Goal: Information Seeking & Learning: Find specific fact

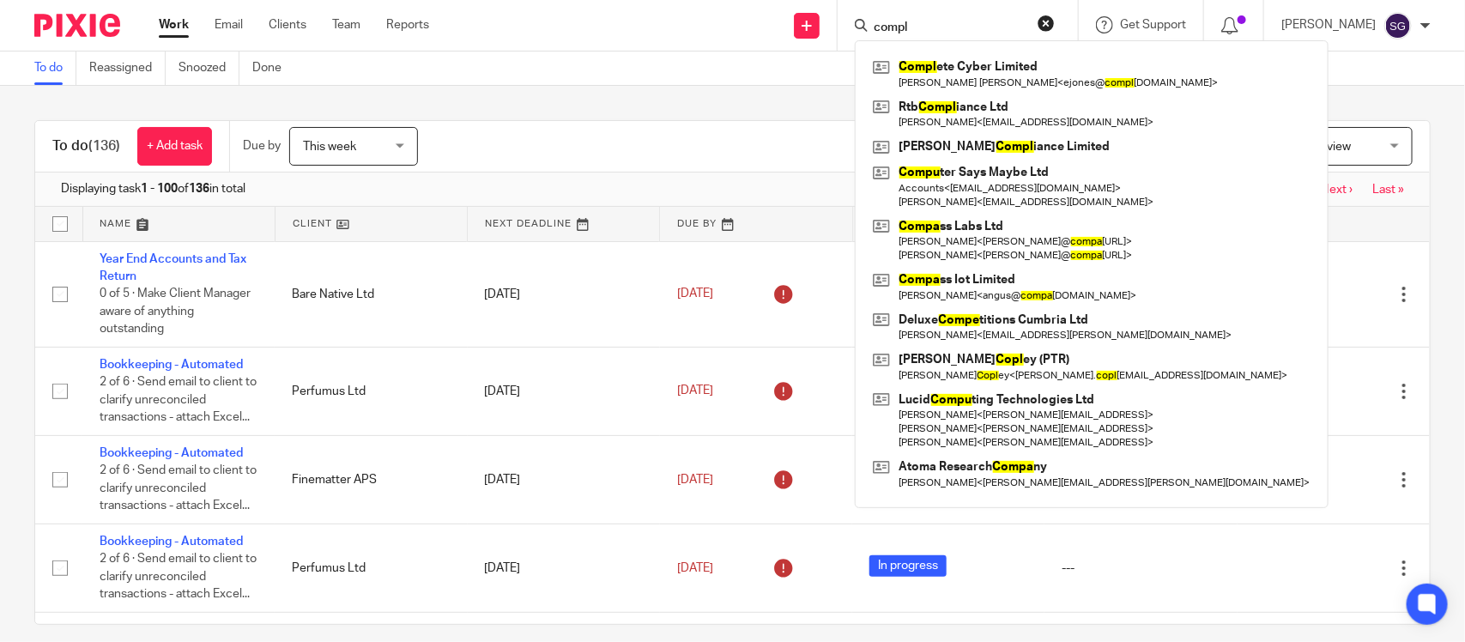
type input "compl"
click at [1037, 52] on div "Compl ete Cyber Limited Evan Harry Jones < ejones@ compl etecyber.co.uk > Rtb C…" at bounding box center [1092, 273] width 474 height 467
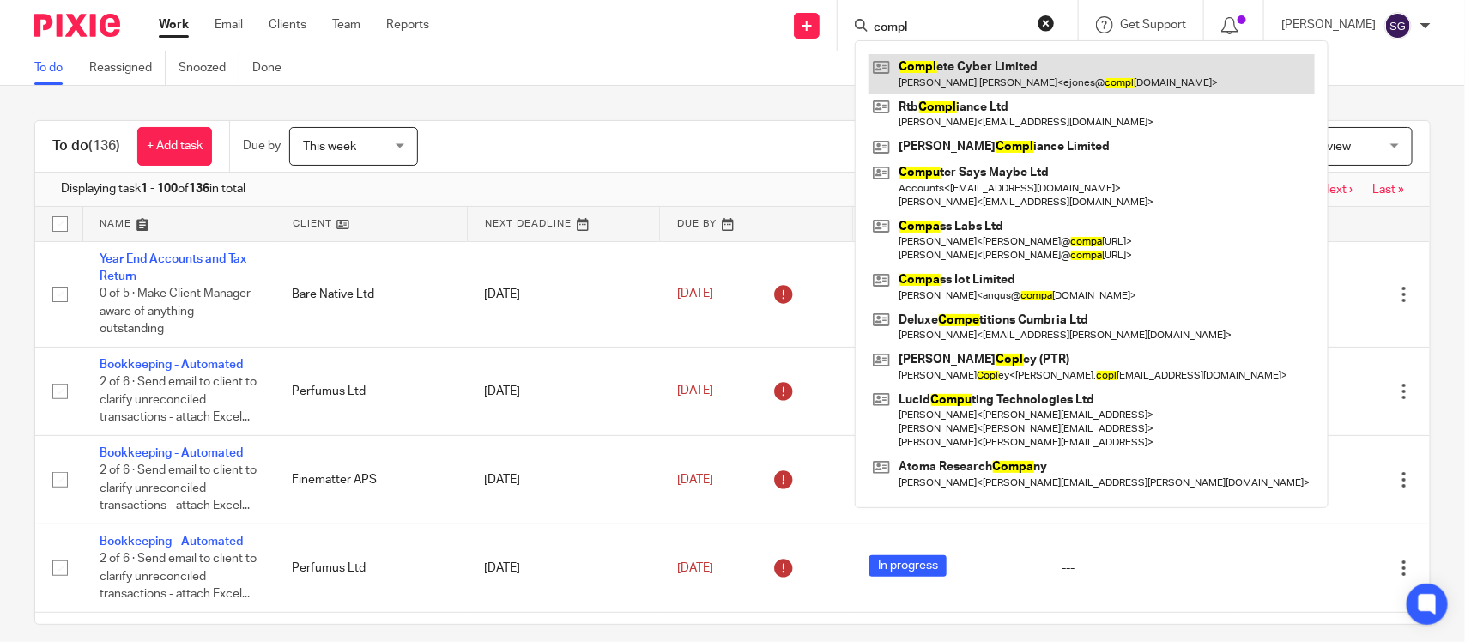
click at [1006, 80] on link at bounding box center [1091, 73] width 446 height 39
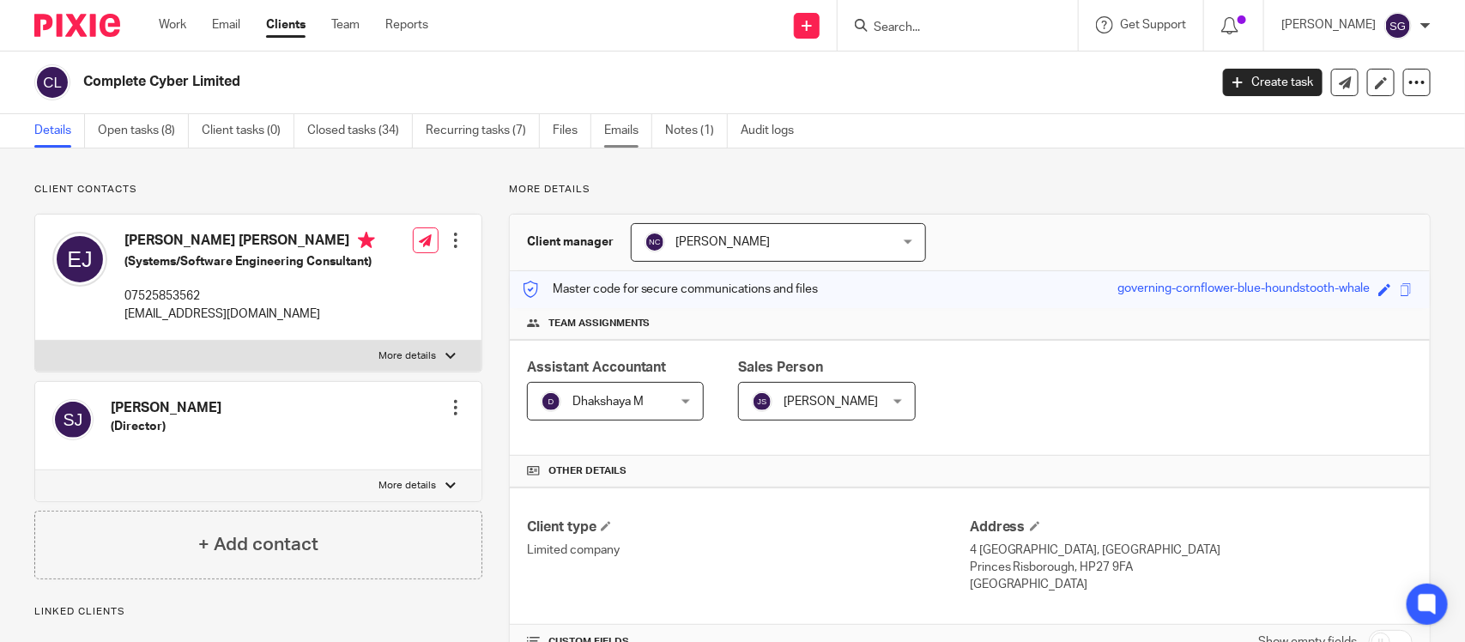
click at [604, 133] on link "Emails" at bounding box center [628, 130] width 48 height 33
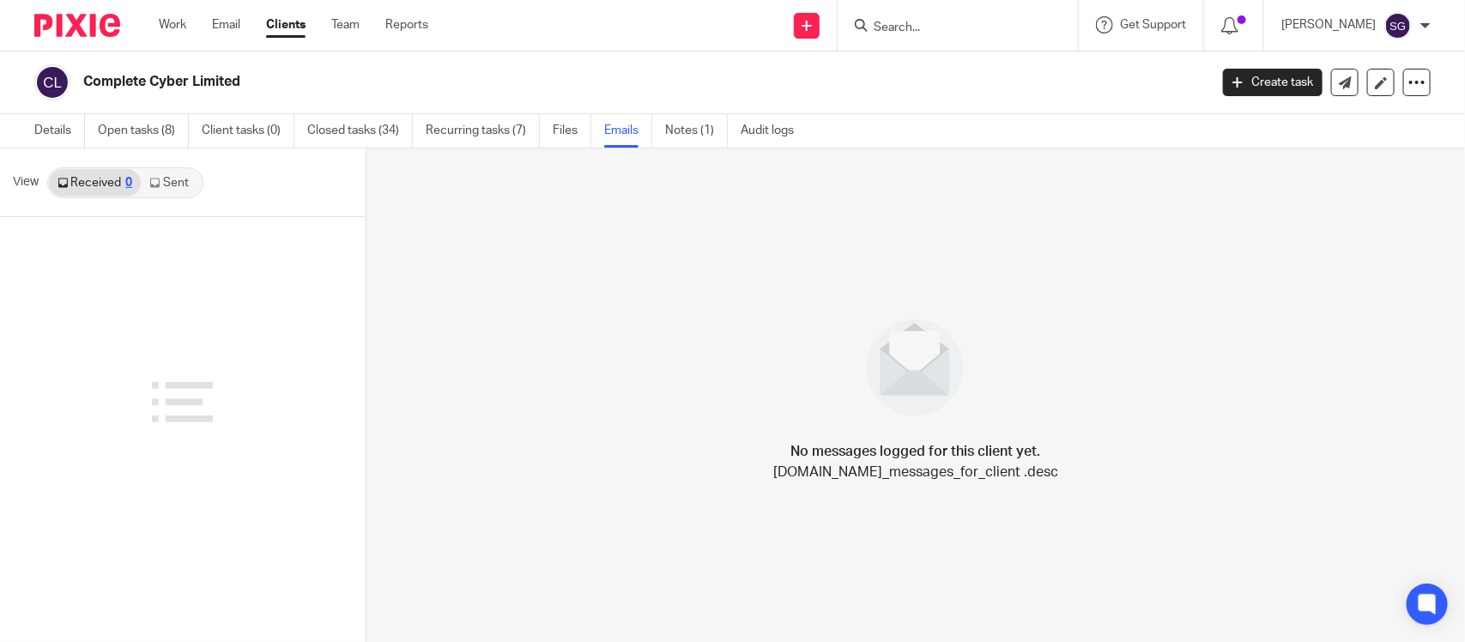
click at [131, 187] on link "Received 0" at bounding box center [95, 182] width 92 height 27
click at [209, 176] on div "View Received 0 Sent" at bounding box center [183, 182] width 366 height 69
click at [180, 180] on link "Sent" at bounding box center [171, 182] width 60 height 27
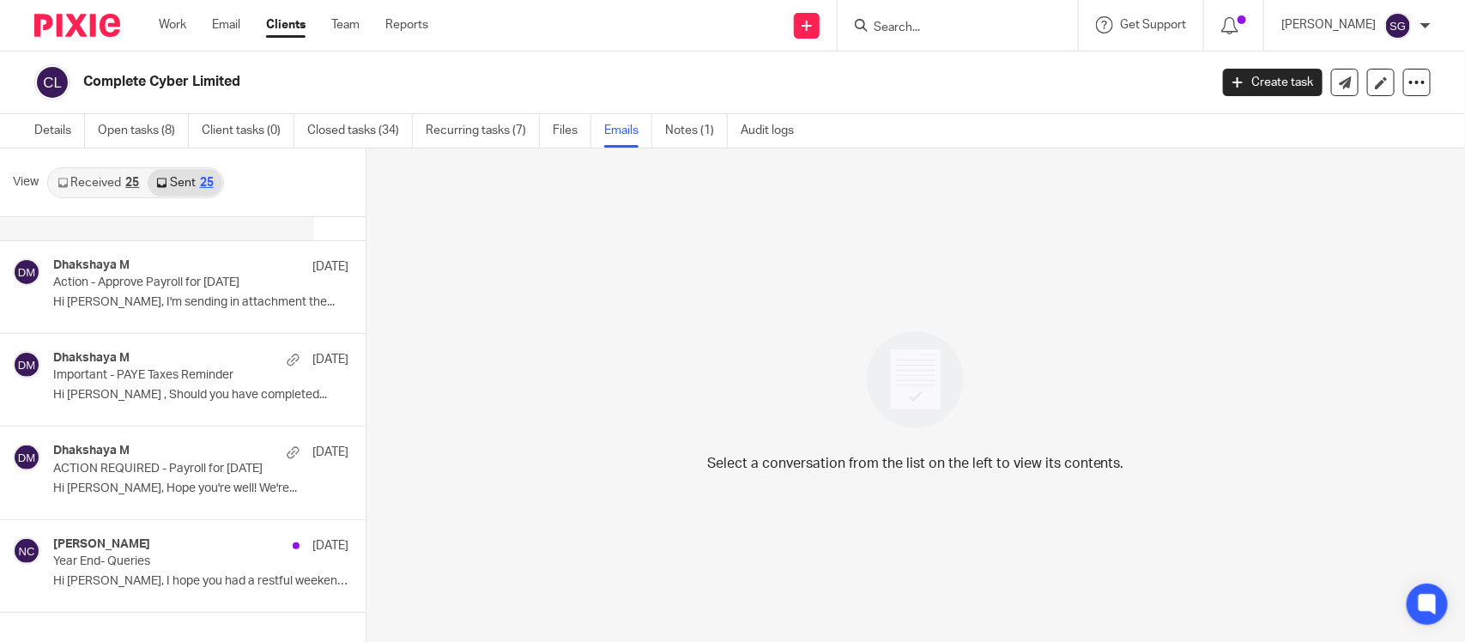
scroll to position [3, 0]
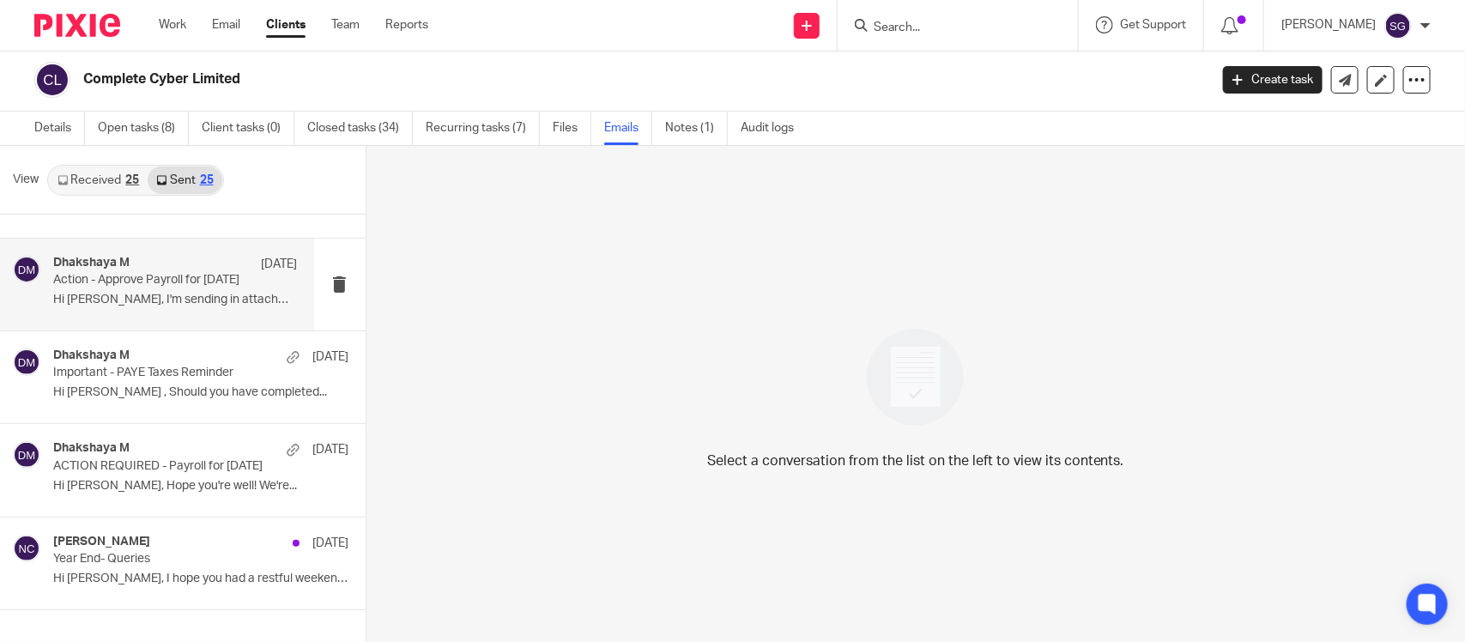
click at [147, 300] on div "Dhakshaya M 25 Apr Action - Approve Payroll for April 2025 Hi Evan, I'm sending…" at bounding box center [157, 285] width 314 height 92
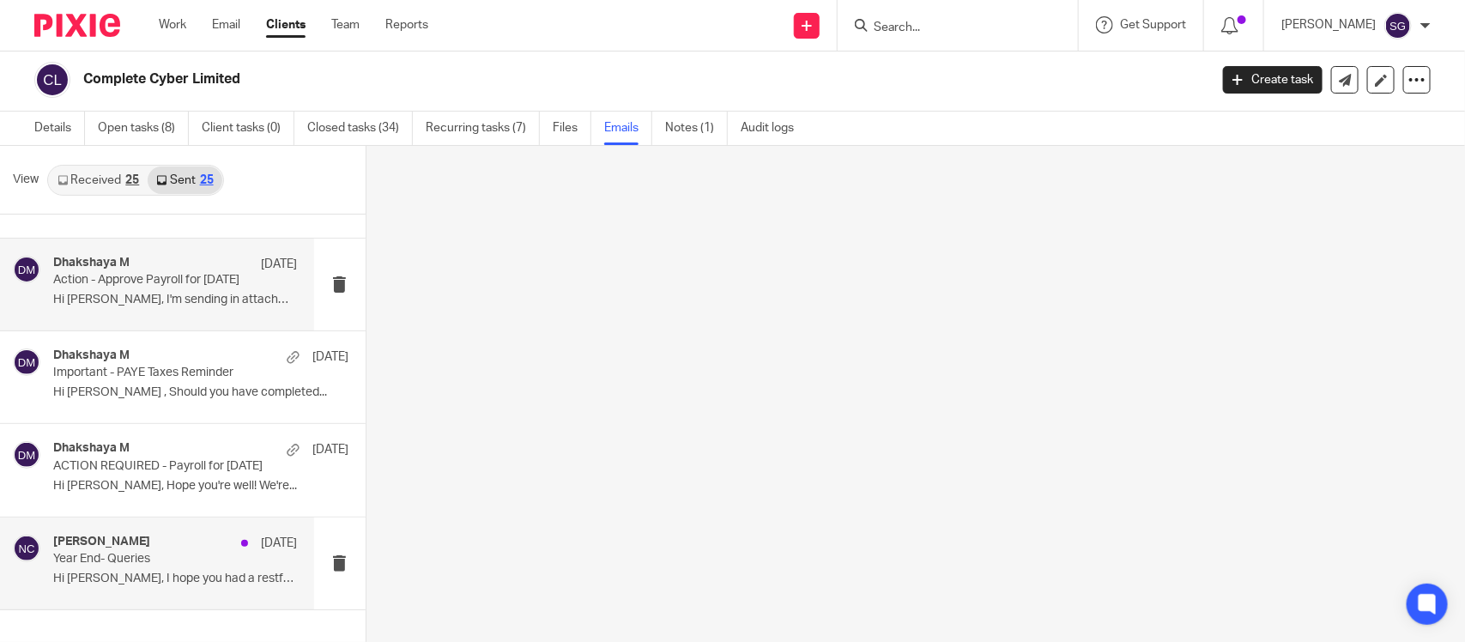
click at [180, 535] on div "Nupur Chaudhuri 7 Apr" at bounding box center [175, 543] width 244 height 17
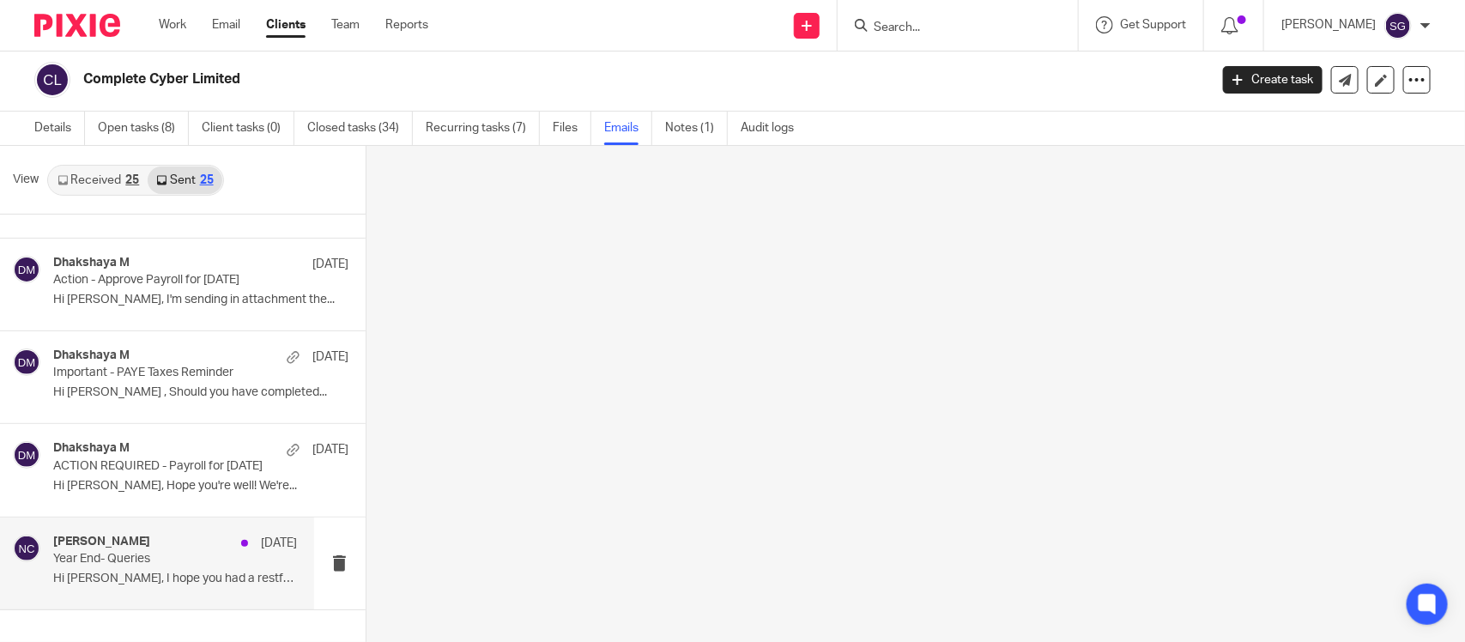
click at [106, 180] on link "Received 25" at bounding box center [98, 179] width 99 height 27
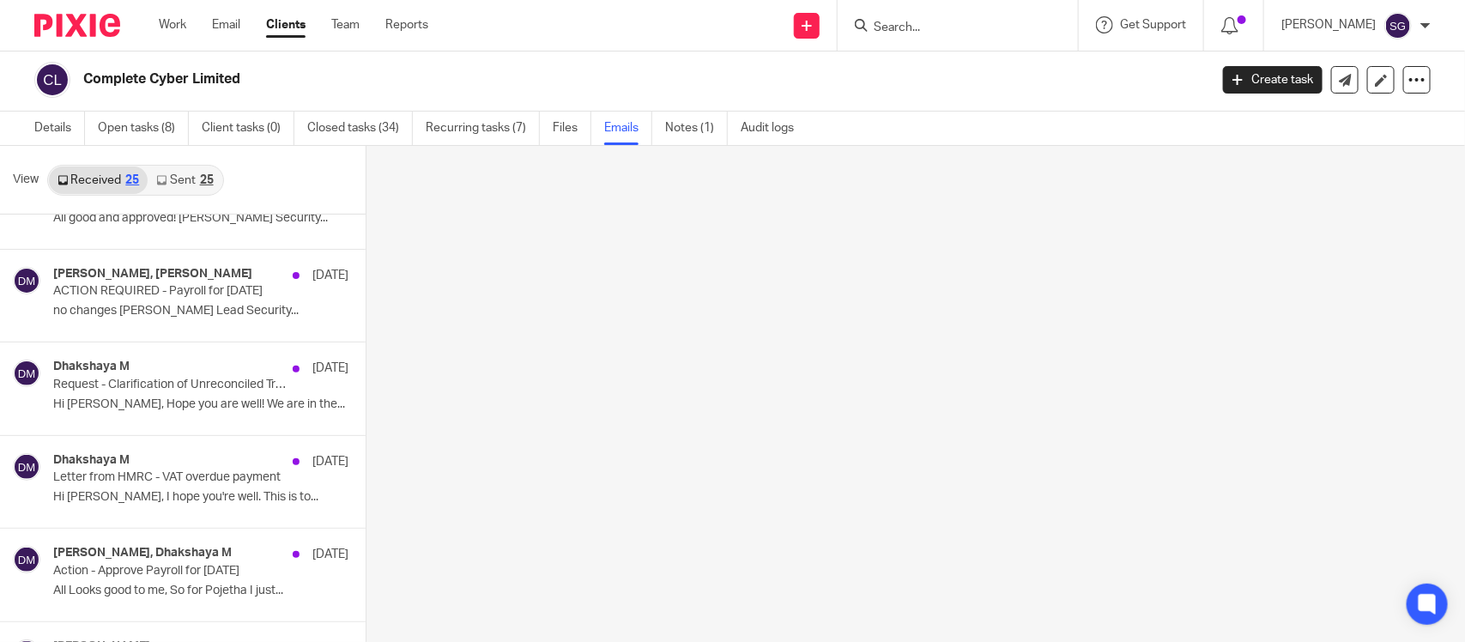
scroll to position [1929, 0]
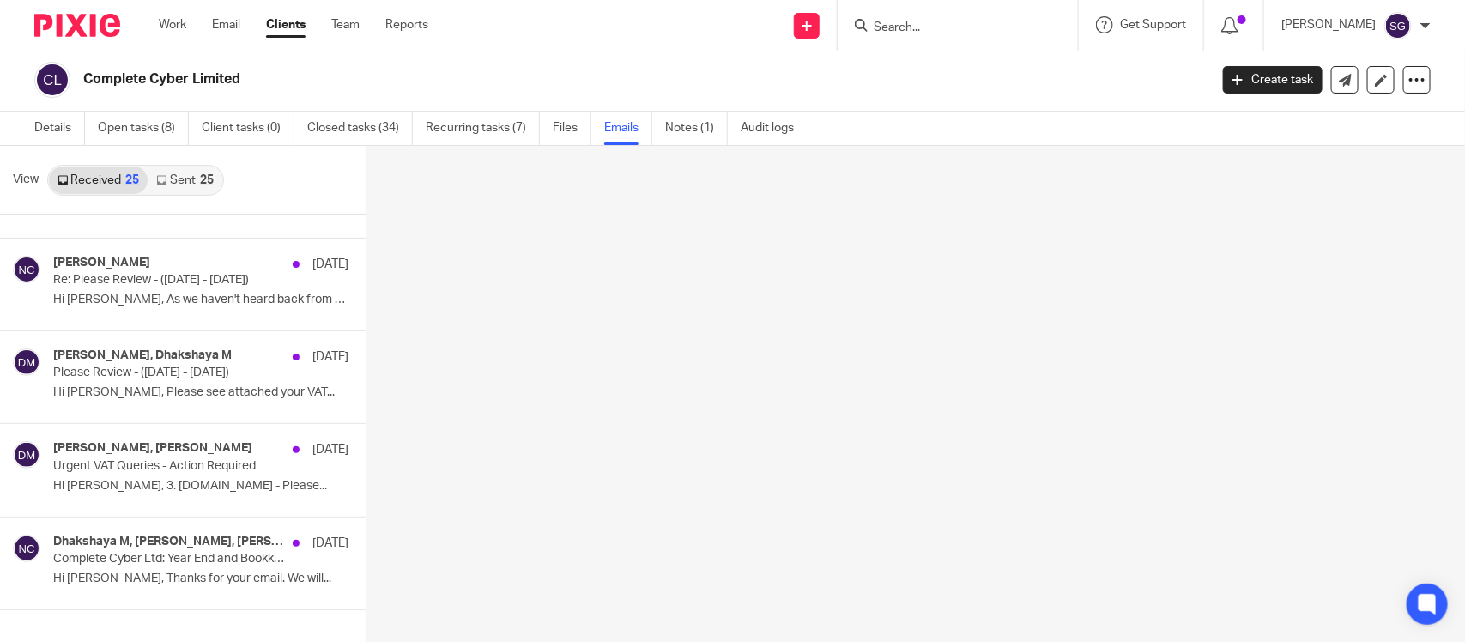
click at [191, 180] on link "Sent 25" at bounding box center [185, 179] width 74 height 27
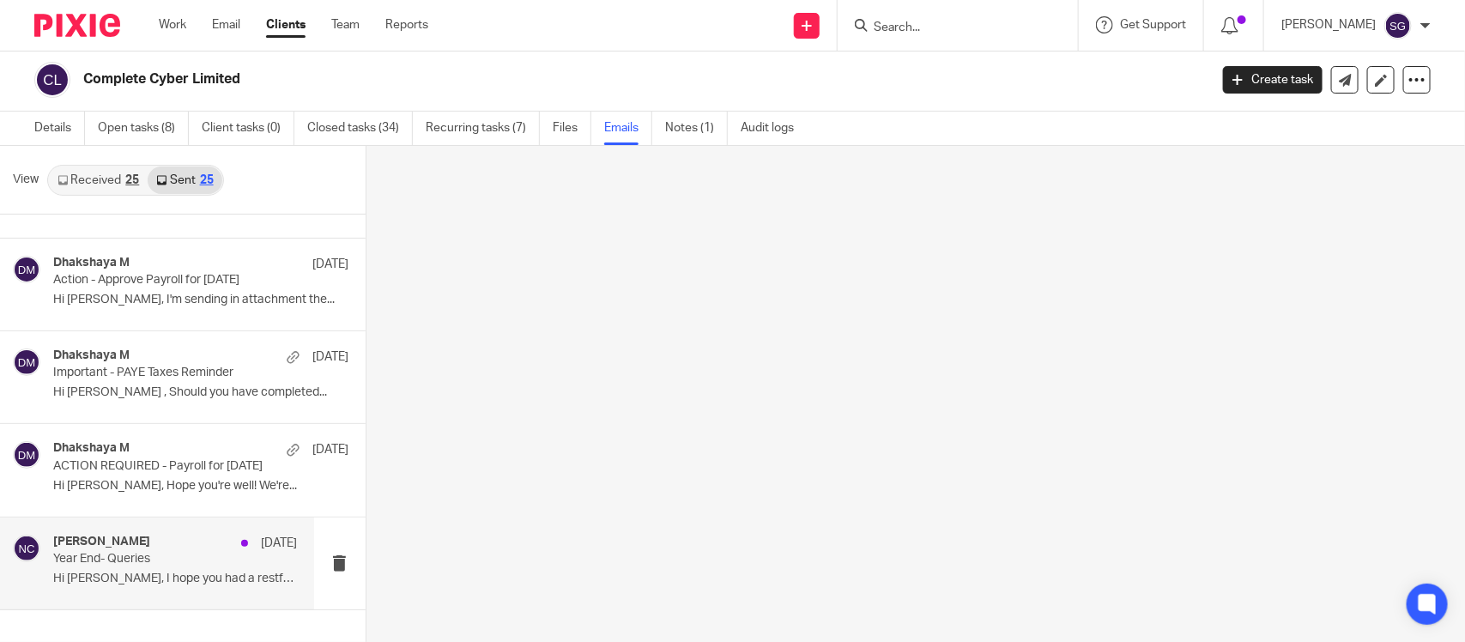
click at [116, 180] on link "Received 25" at bounding box center [98, 179] width 99 height 27
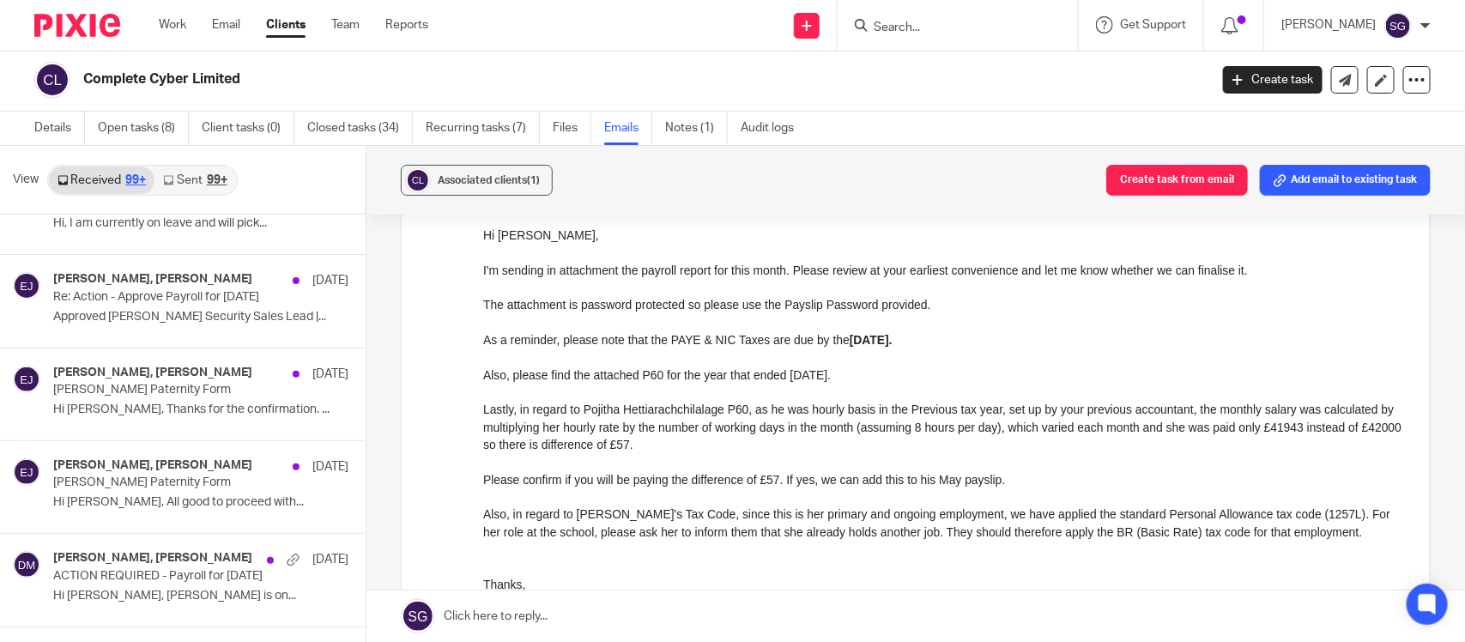
scroll to position [3398, 0]
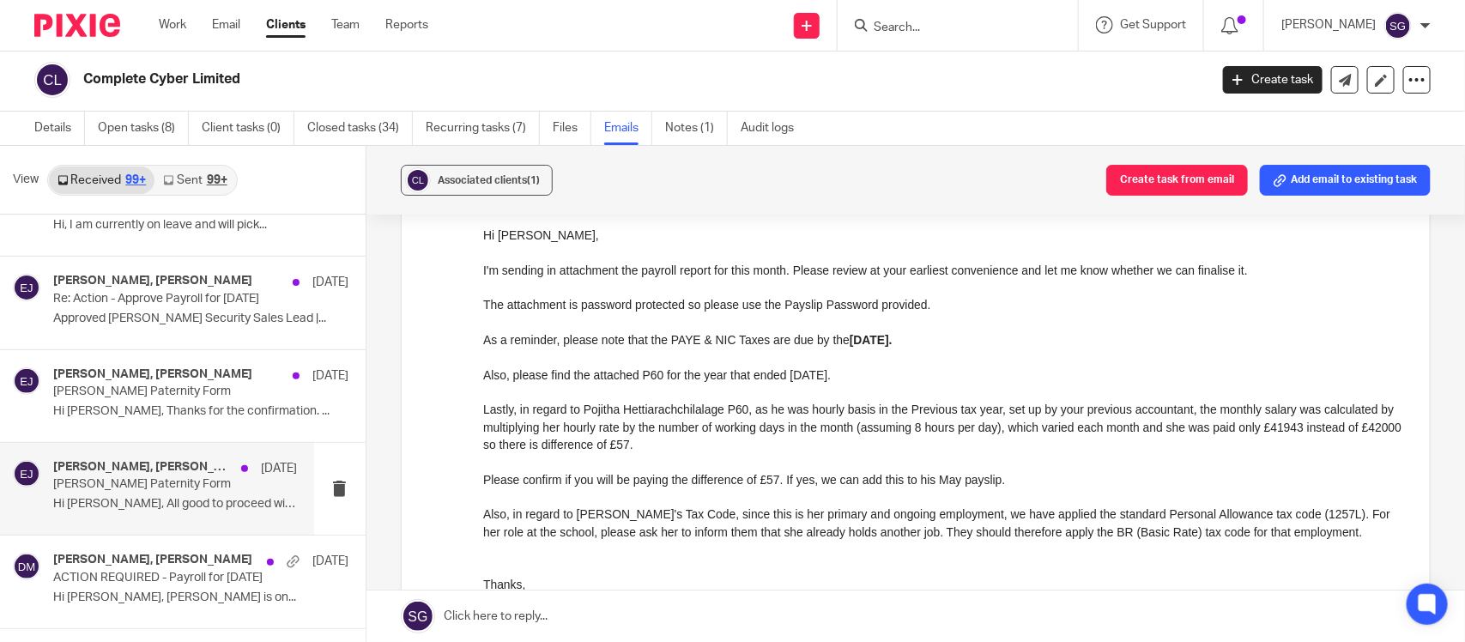
click at [185, 460] on h4 "Dhakshaya M, Evan Jones" at bounding box center [142, 467] width 179 height 15
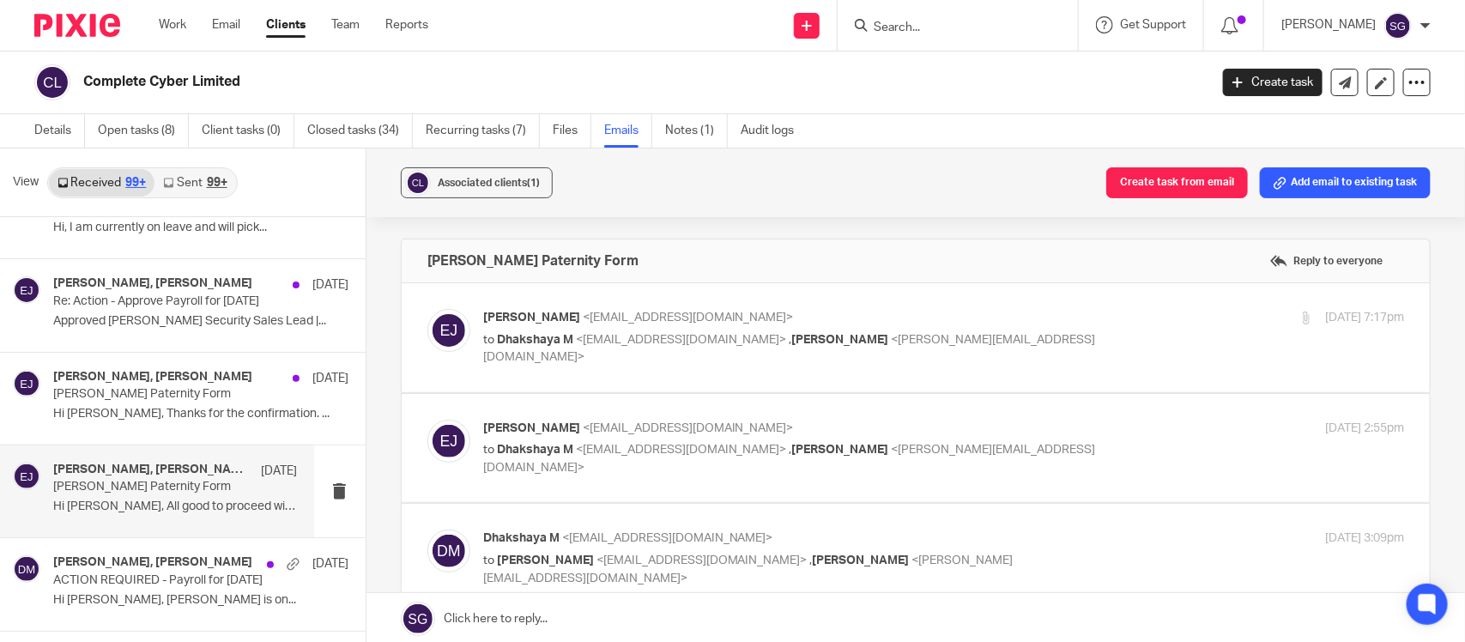
scroll to position [3, 0]
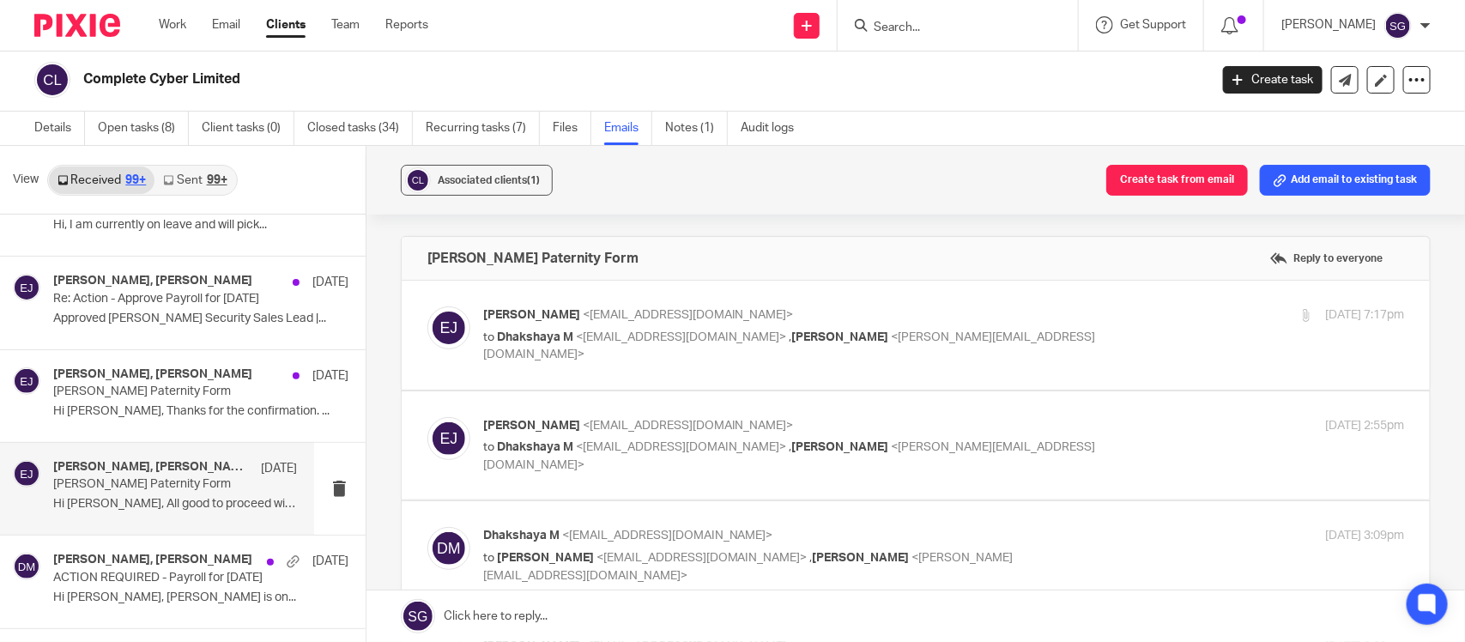
click at [582, 337] on span "<dhakshaya@jumpaccounting.co.uk>" at bounding box center [681, 337] width 211 height 12
checkbox input "true"
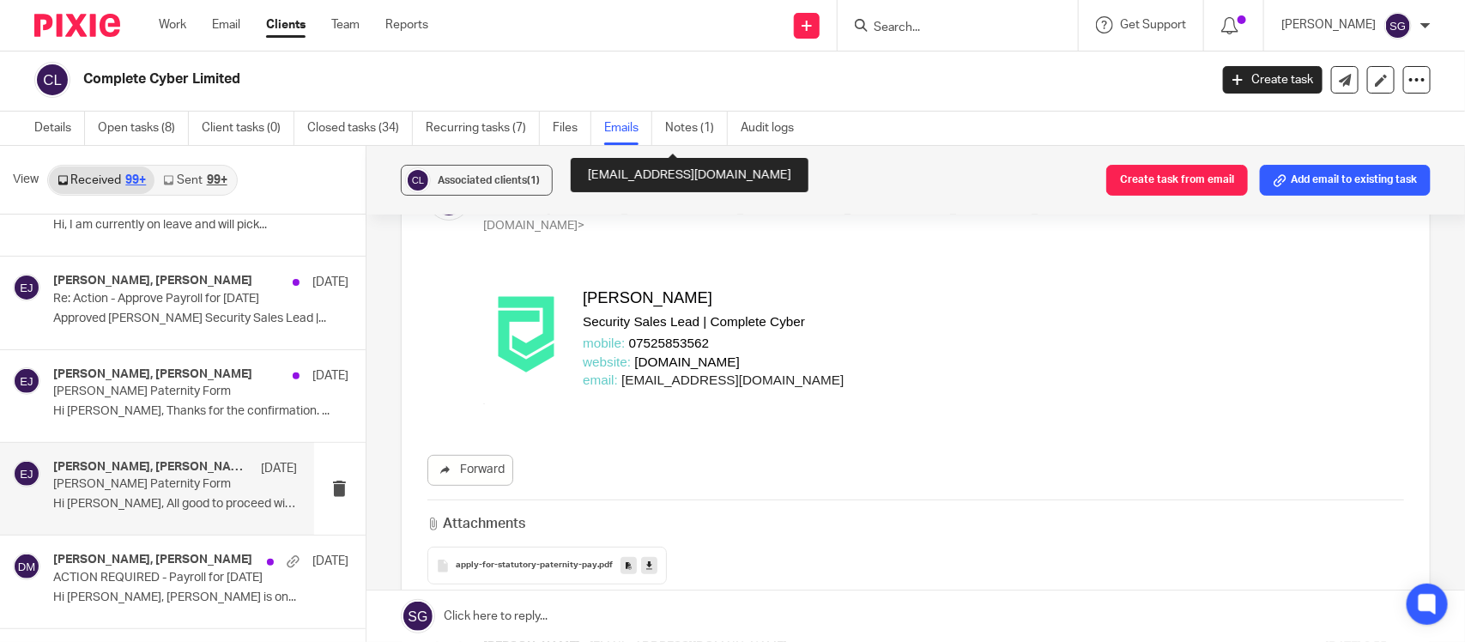
scroll to position [358, 0]
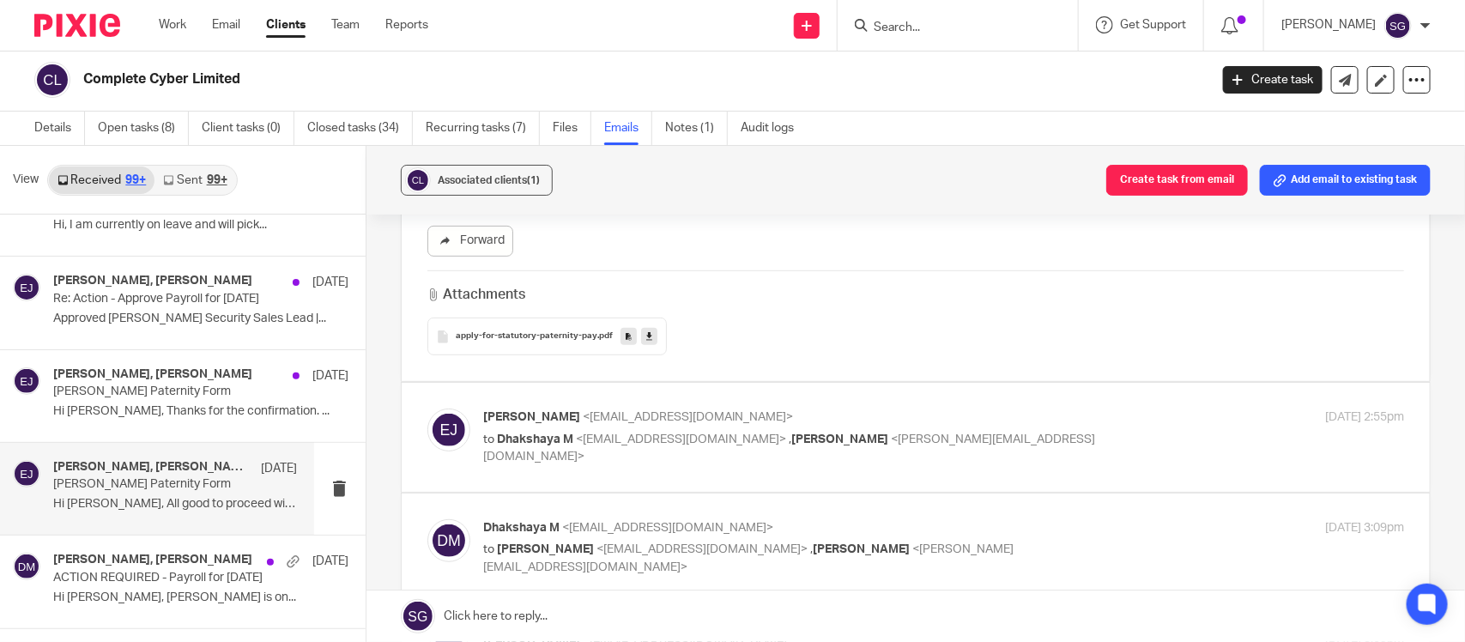
click at [576, 462] on div "Evan Jones <ejones@completecyber.co.uk> to Dhakshaya M <dhakshaya@jumpaccountin…" at bounding box center [915, 436] width 977 height 57
click at [614, 436] on span "<dhakshaya@jumpaccounting.co.uk>" at bounding box center [681, 439] width 211 height 12
checkbox input "true"
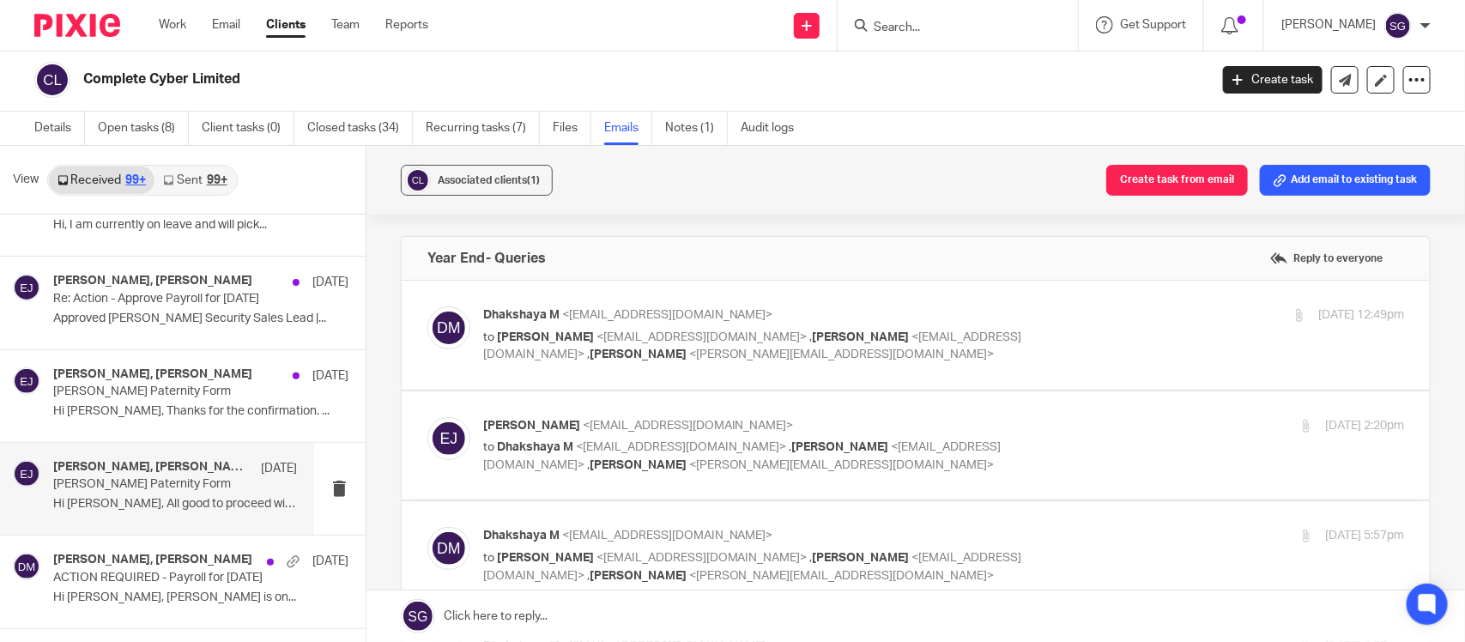
scroll to position [0, 0]
click at [761, 348] on p "to Evan Jones <ejones@completecyber.co.uk> , Evan Jones <evanjones@completecybe…" at bounding box center [790, 346] width 614 height 35
checkbox input "true"
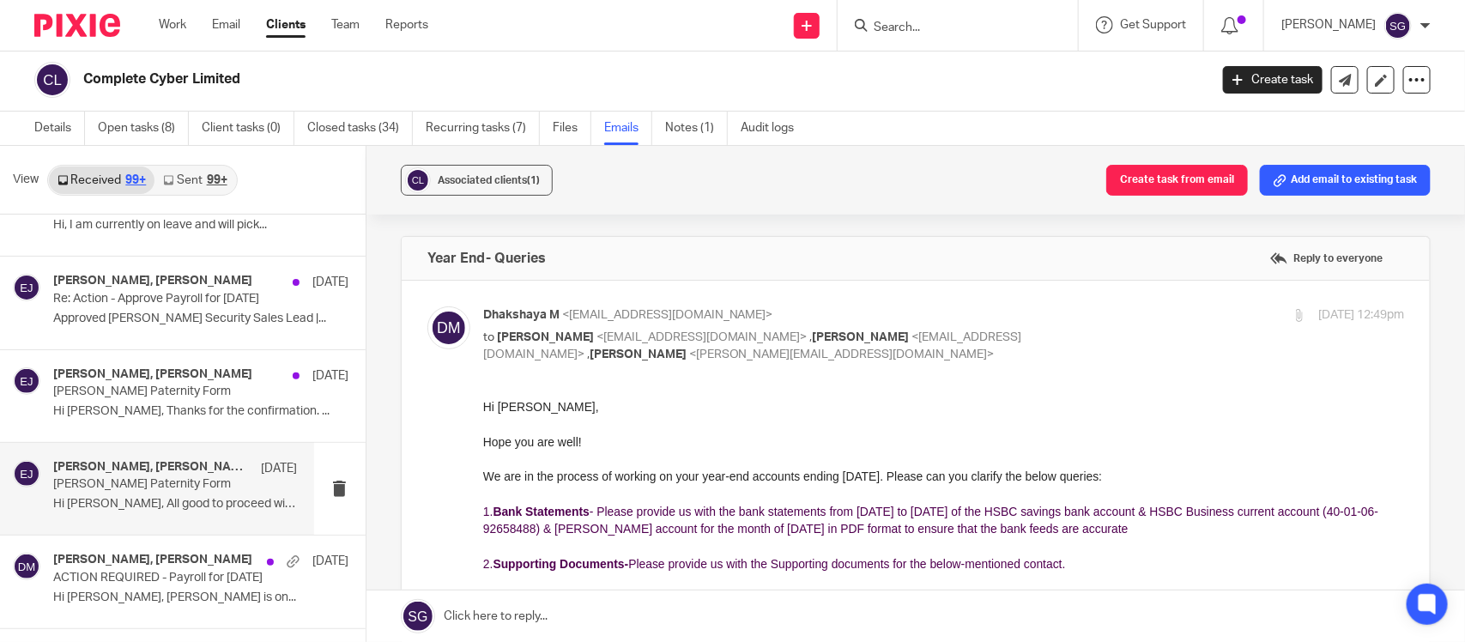
click at [197, 477] on p "Mier's Paternity Form" at bounding box center [150, 484] width 195 height 15
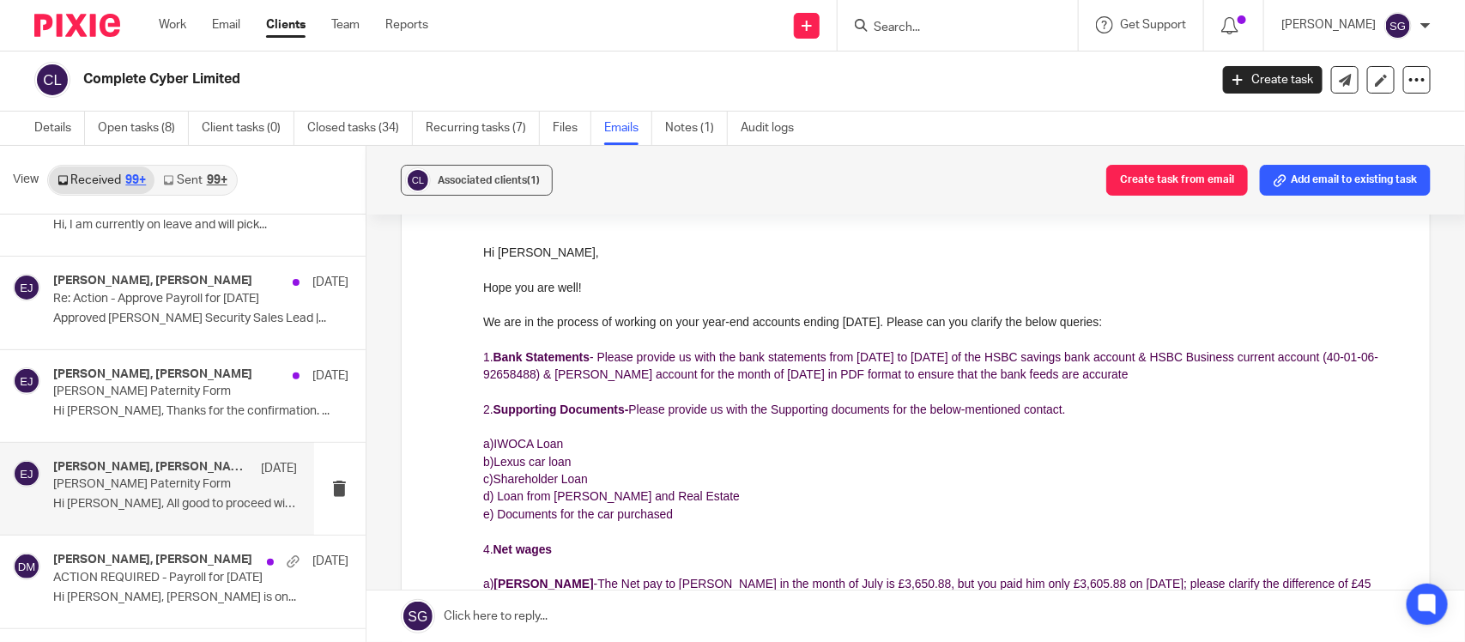
scroll to position [195, 0]
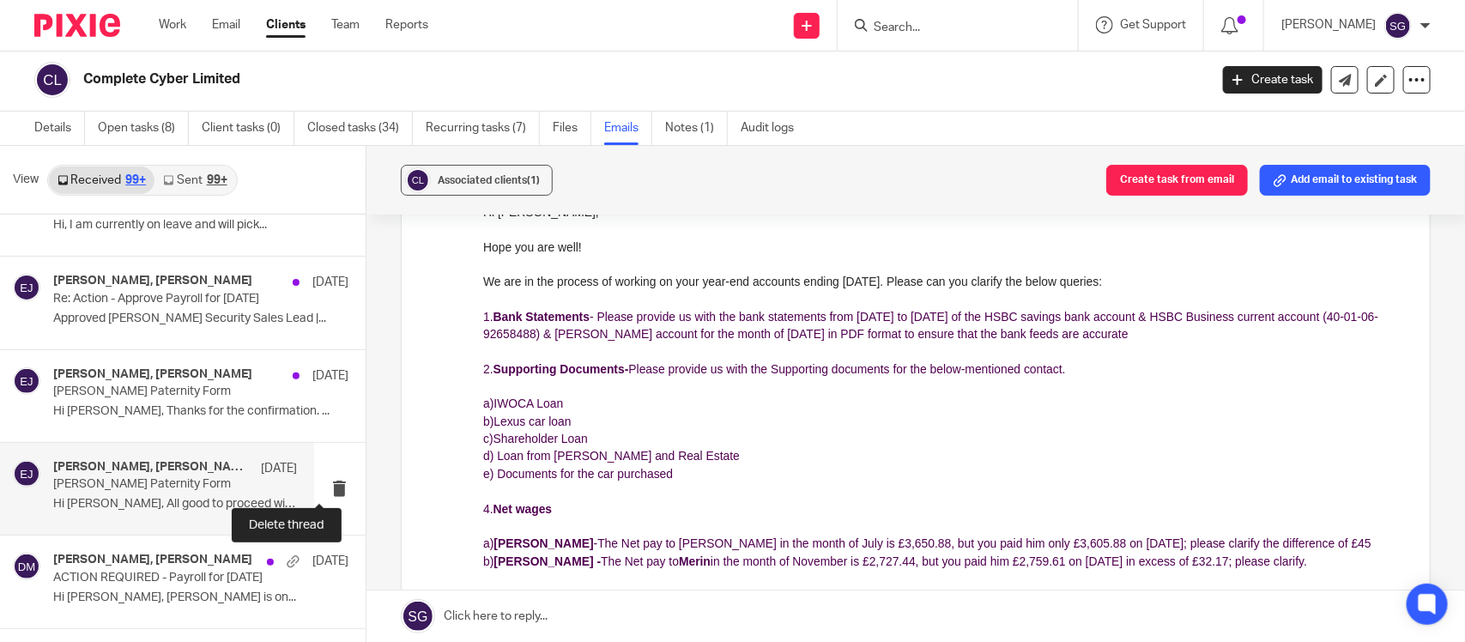
click at [169, 460] on div "Dhakshaya M, Evan Jones 26 Mar Mier's Paternity Form Hi Dhakshaya, All good to …" at bounding box center [175, 488] width 244 height 57
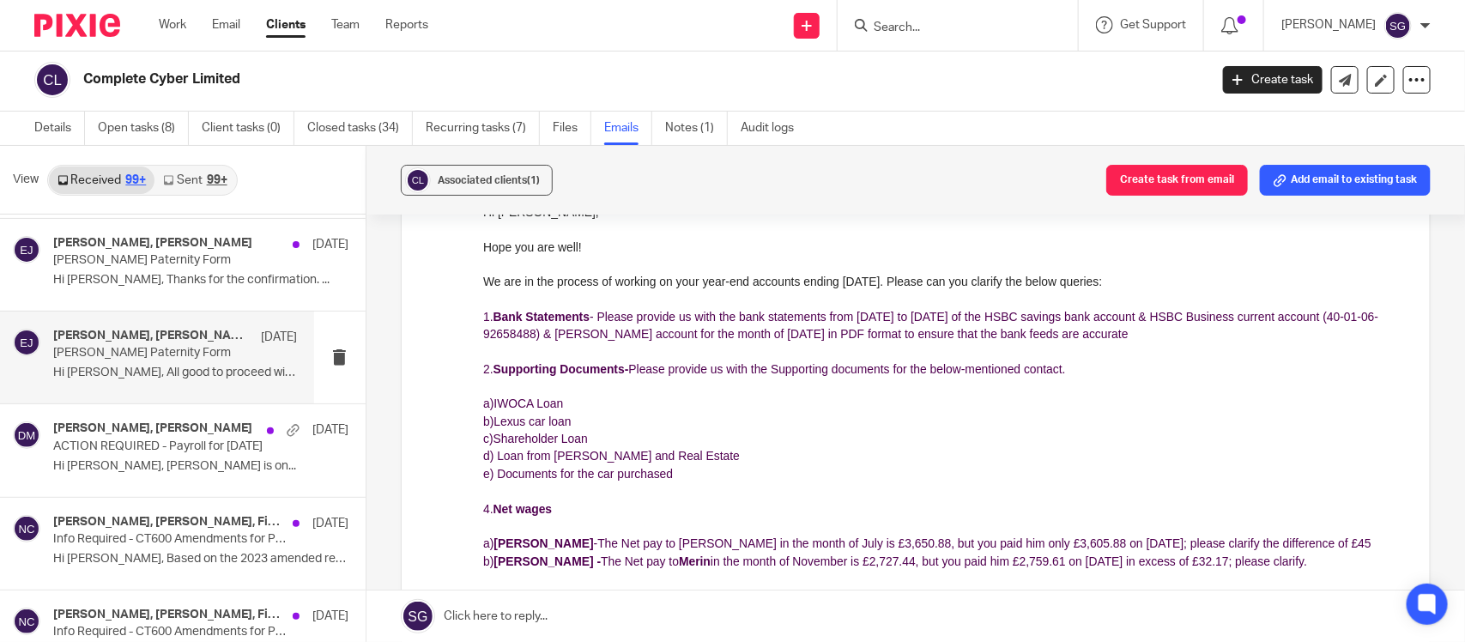
scroll to position [3531, 0]
click at [191, 438] on div "Dhakshaya M, Evan Jones 17 Mar ACTION REQUIRED - Payroll for March 2025 Hi Dhak…" at bounding box center [175, 448] width 244 height 57
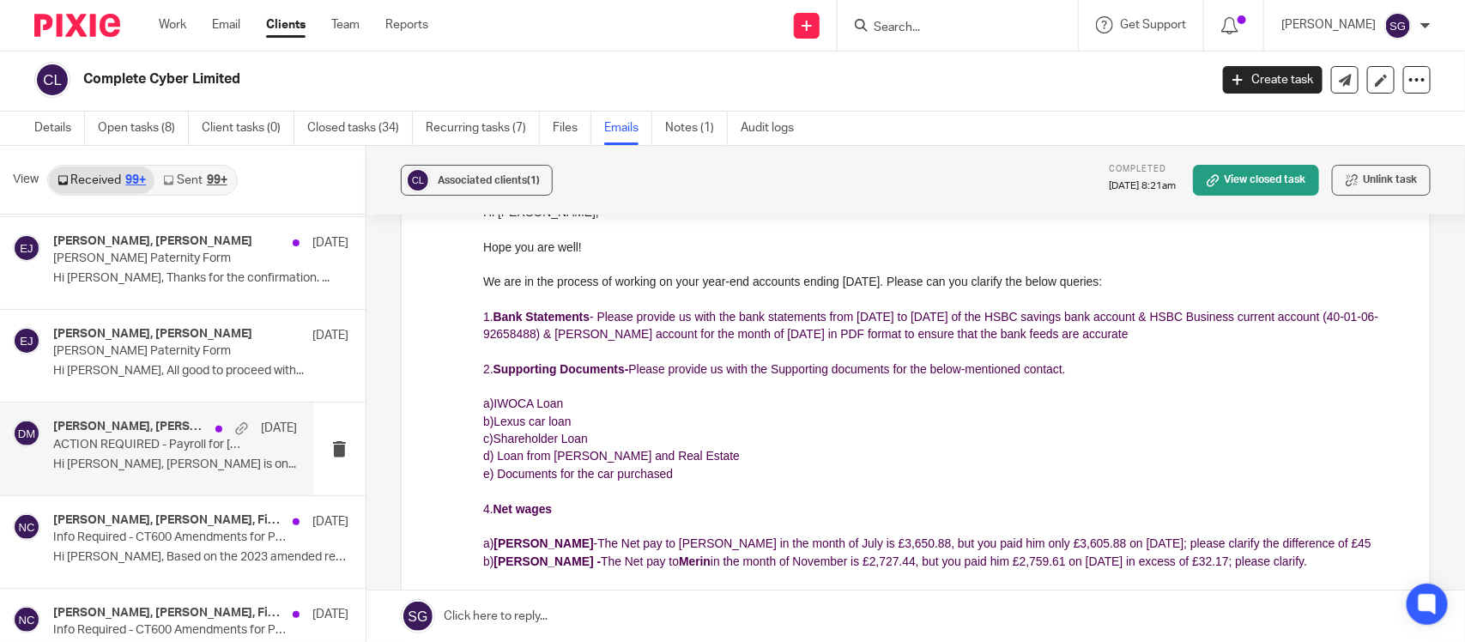
click at [191, 438] on div "Dhakshaya M, Evan Jones 17 Mar ACTION REQUIRED - Payroll for March 2025 Hi Dhak…" at bounding box center [175, 448] width 244 height 57
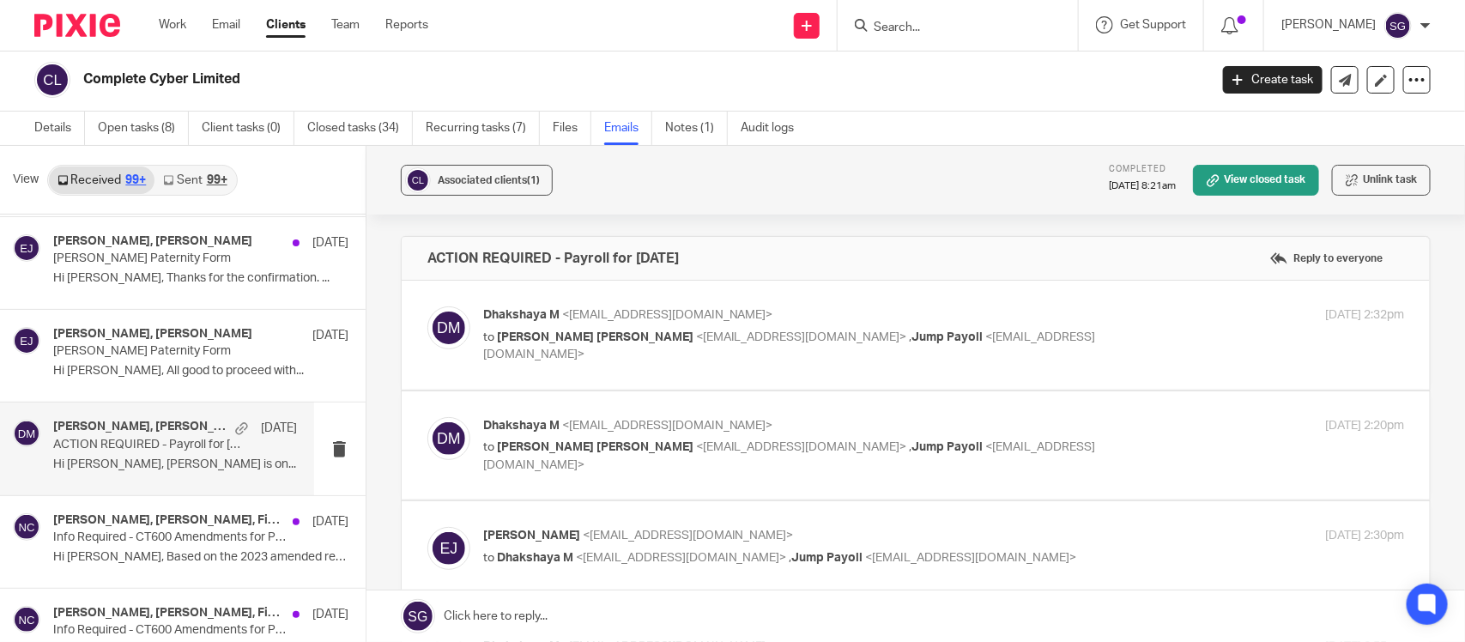
scroll to position [0, 0]
click at [723, 339] on span "<ejones@completecyber.co.uk>" at bounding box center [801, 337] width 211 height 12
checkbox input "true"
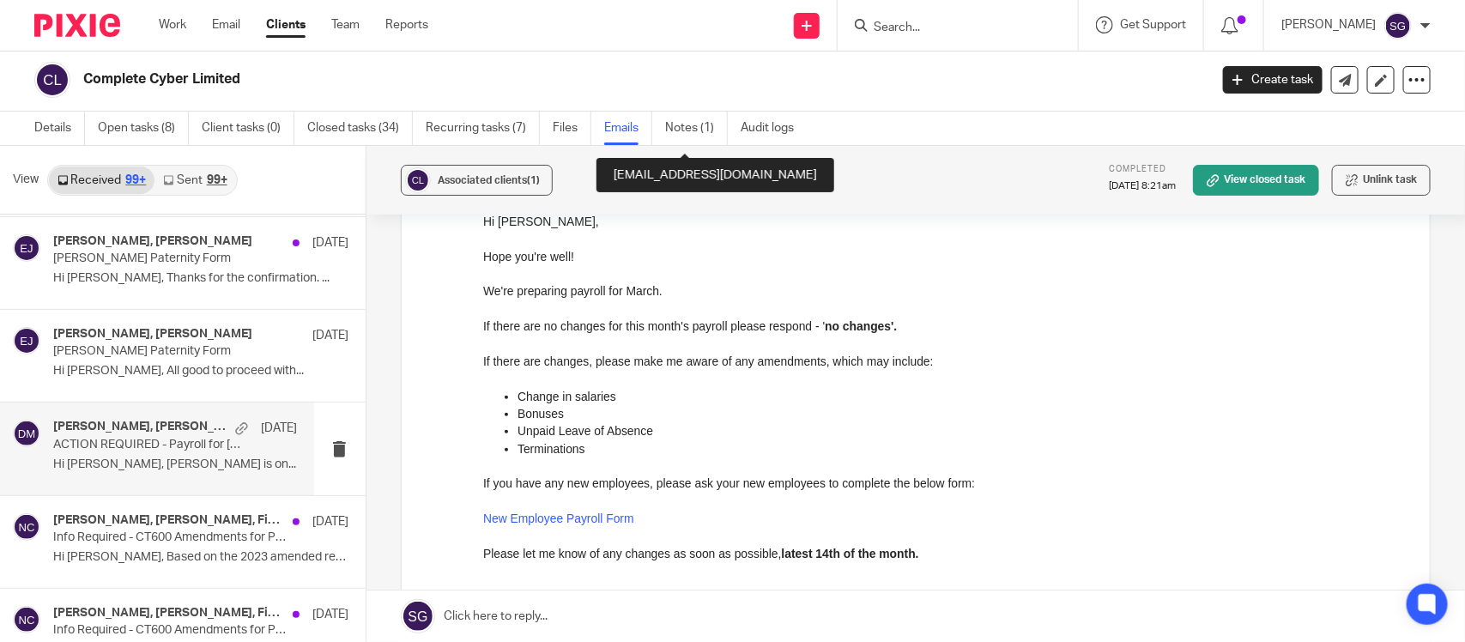
scroll to position [623, 0]
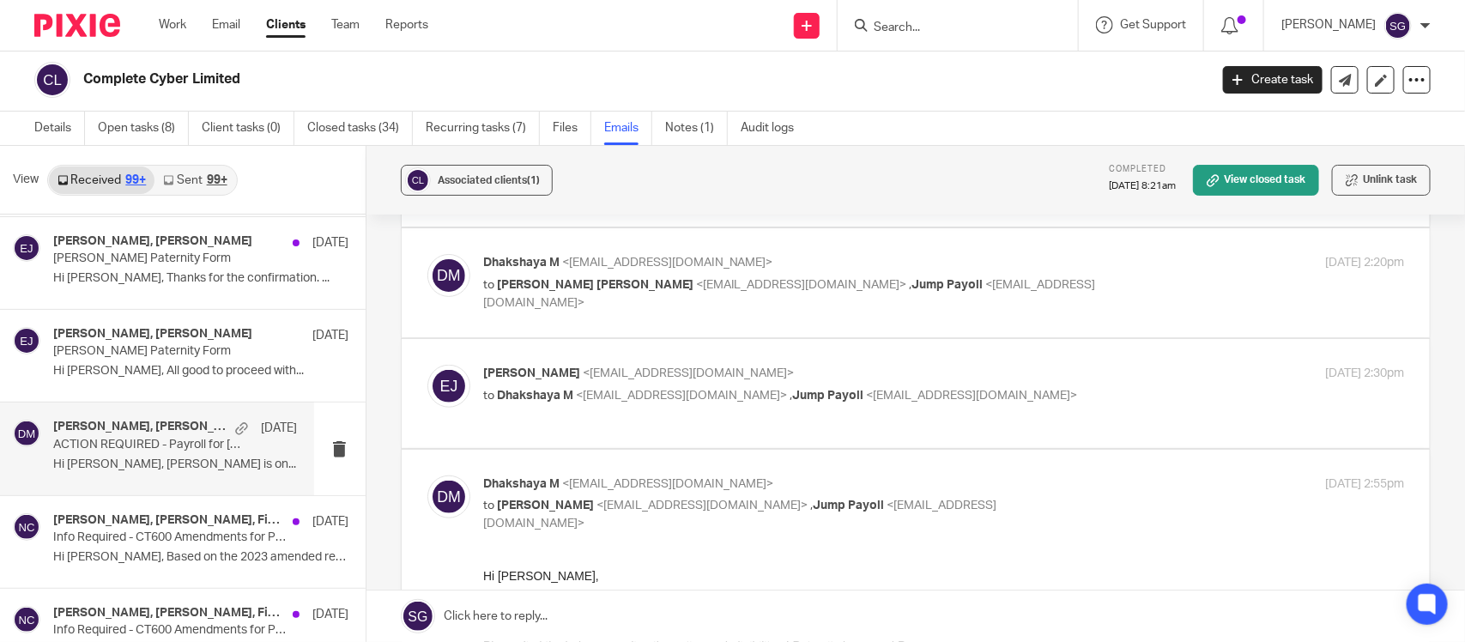
click at [747, 260] on span "<dhakshaya@jumpaccounting.co.uk>" at bounding box center [667, 263] width 211 height 12
checkbox input "true"
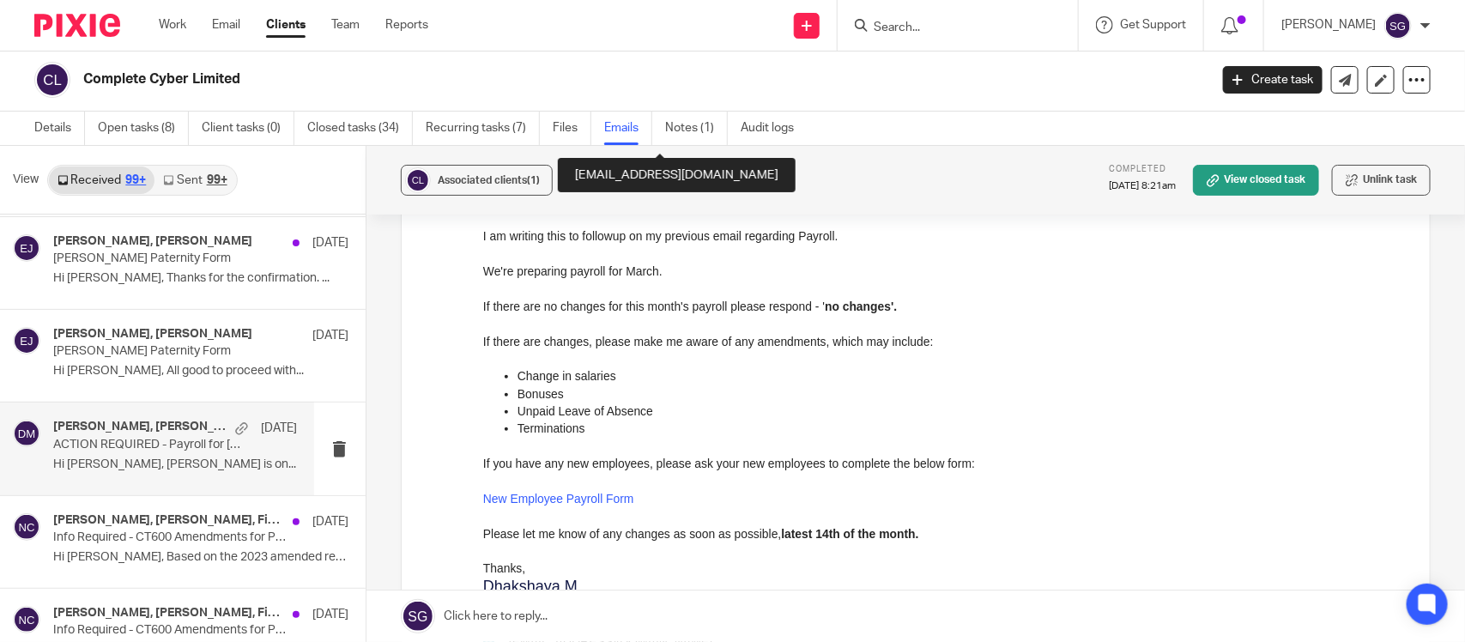
scroll to position [1202, 0]
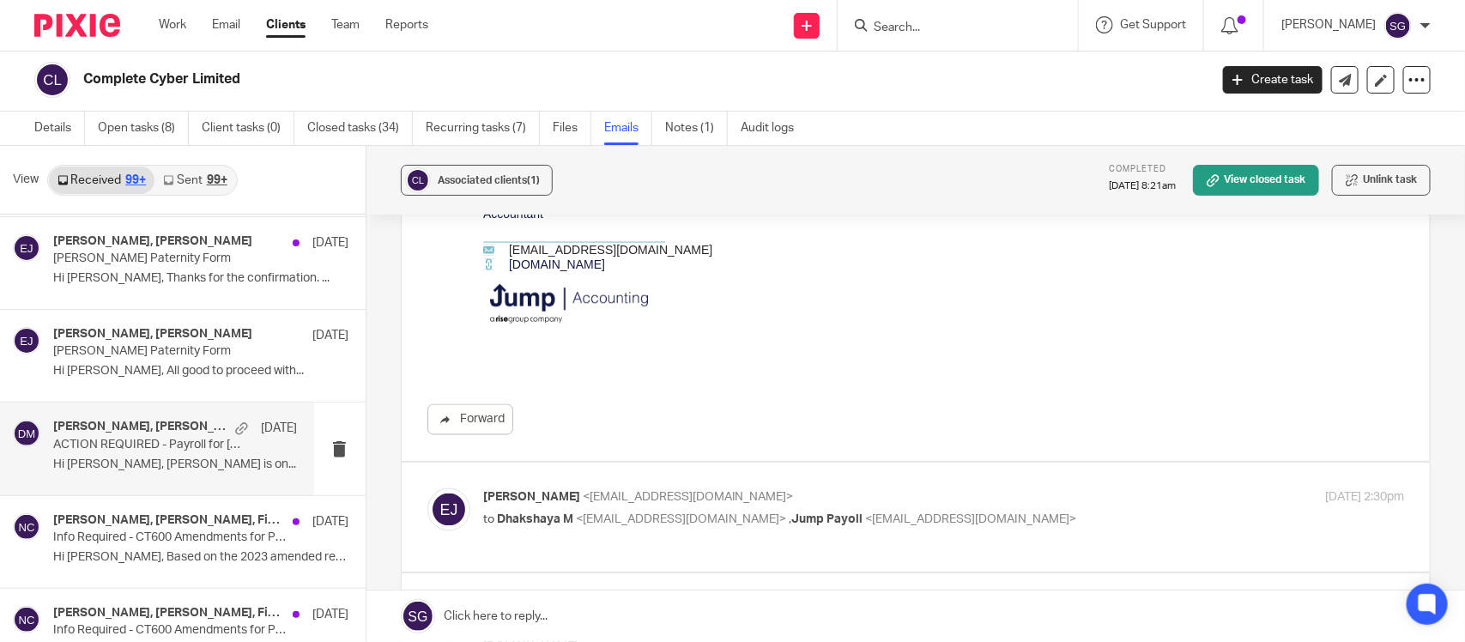
click at [674, 475] on label at bounding box center [916, 517] width 1028 height 109
click at [427, 487] on input "checkbox" at bounding box center [427, 487] width 1 height 1
checkbox input "true"
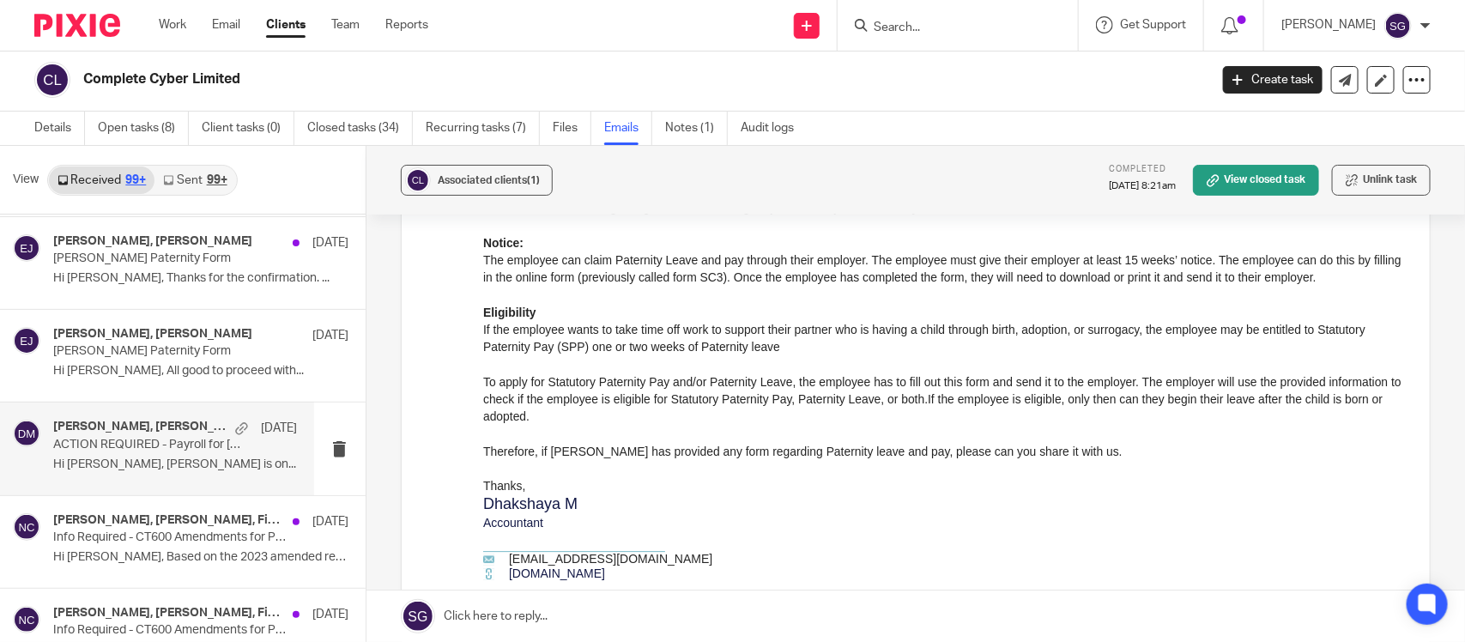
scroll to position [2135, 0]
drag, startPoint x: 525, startPoint y: 412, endPoint x: 713, endPoint y: 417, distance: 188.0
click at [713, 441] on div "Therefore, if Mier Rashid has provided any form regarding Paternity leave and p…" at bounding box center [942, 449] width 921 height 17
drag, startPoint x: 776, startPoint y: 416, endPoint x: 913, endPoint y: 412, distance: 137.4
click at [913, 441] on div "Therefore, if Mier Rashid has provided any form regarding Paternity leave and p…" at bounding box center [942, 449] width 921 height 17
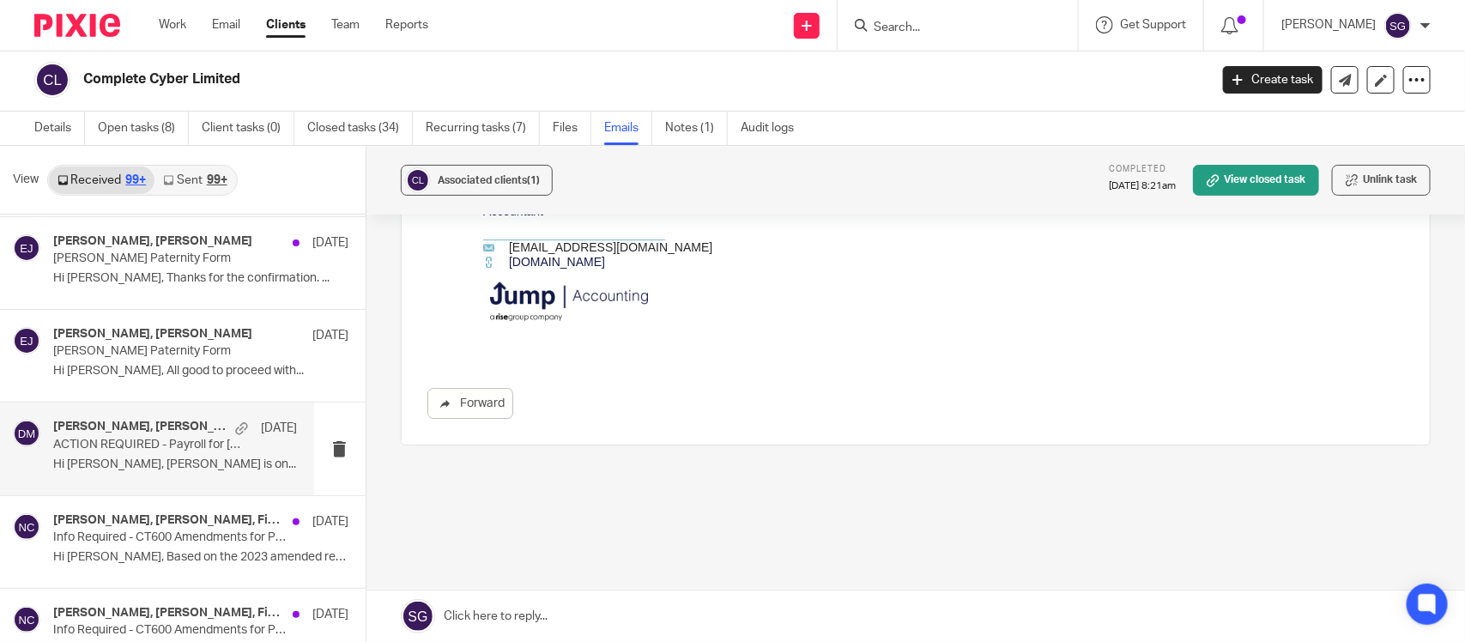
scroll to position [2447, 0]
click at [144, 327] on h4 "Dhakshaya M, Evan Jones" at bounding box center [152, 334] width 199 height 15
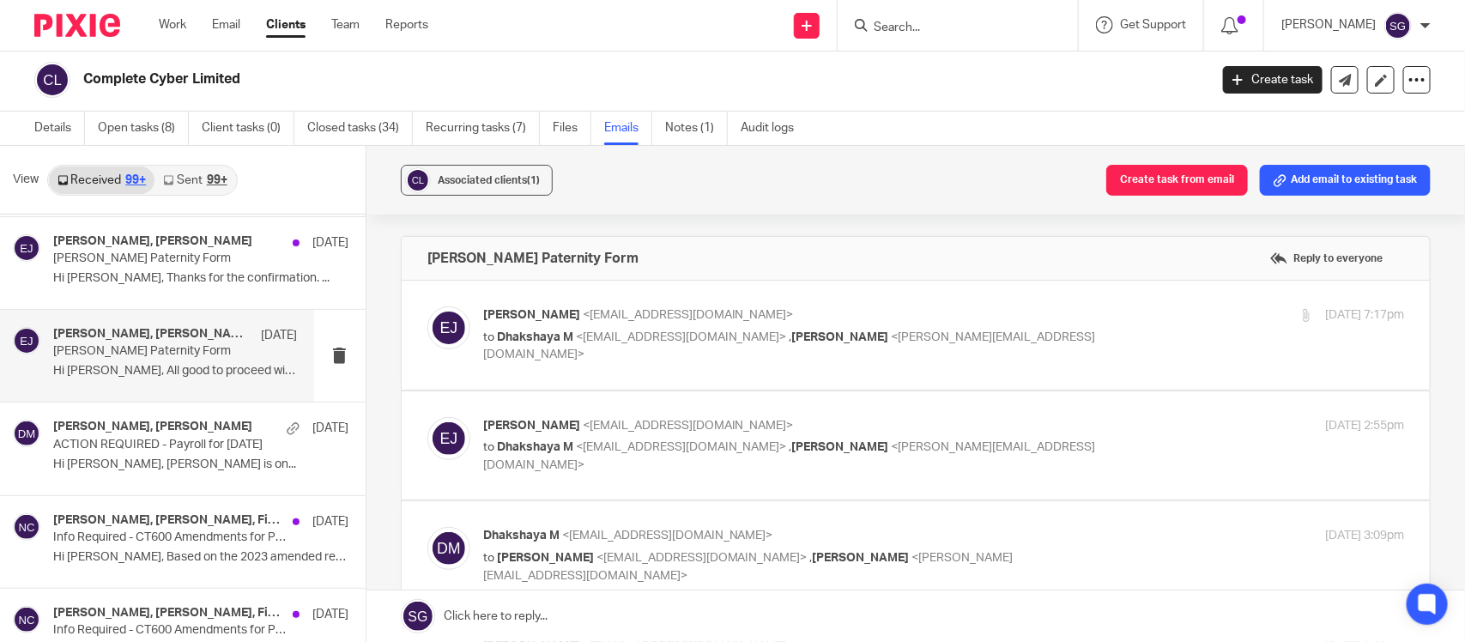
scroll to position [0, 0]
click at [738, 348] on div "Evan Jones <ejones@completecyber.co.uk> to Dhakshaya M <dhakshaya@jumpaccountin…" at bounding box center [943, 334] width 921 height 57
checkbox input "true"
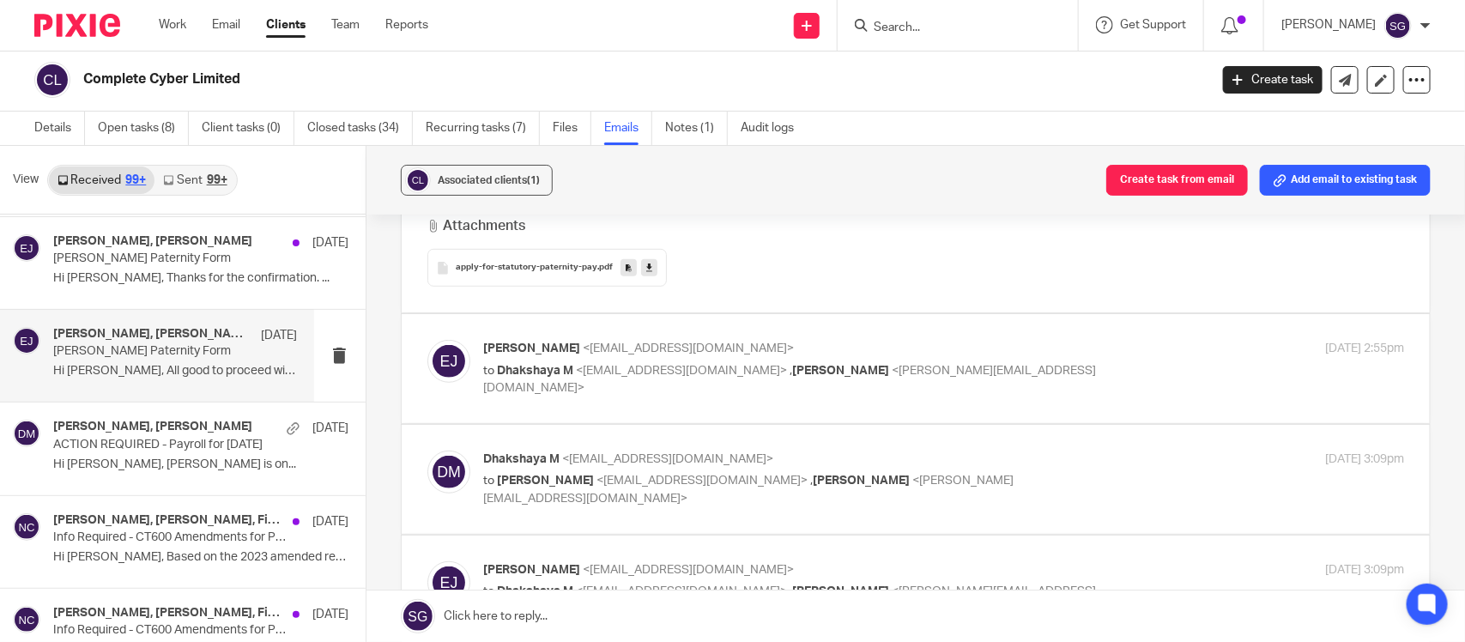
scroll to position [427, 0]
click at [728, 357] on div "Evan Jones <ejones@completecyber.co.uk> to Dhakshaya M <dhakshaya@jumpaccountin…" at bounding box center [790, 367] width 614 height 57
checkbox input "true"
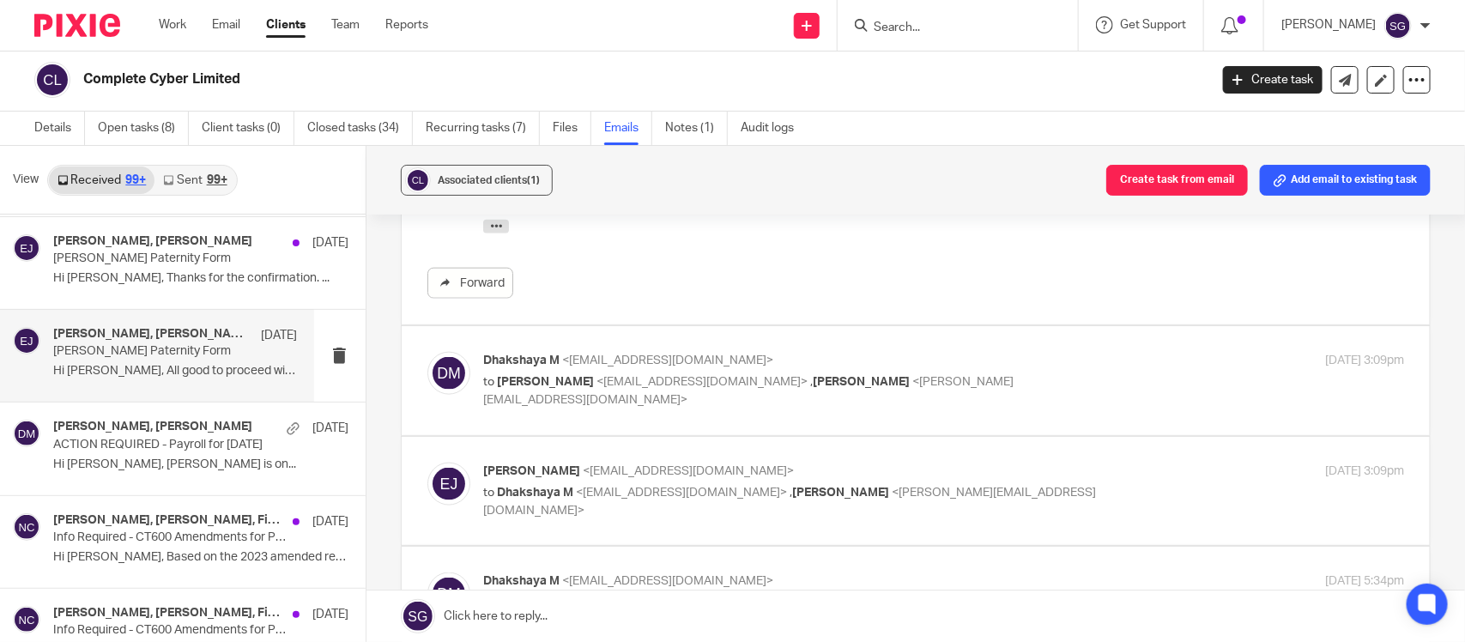
scroll to position [911, 0]
click at [725, 383] on span "<ejones@completecyber.co.uk>" at bounding box center [701, 383] width 211 height 12
checkbox input "true"
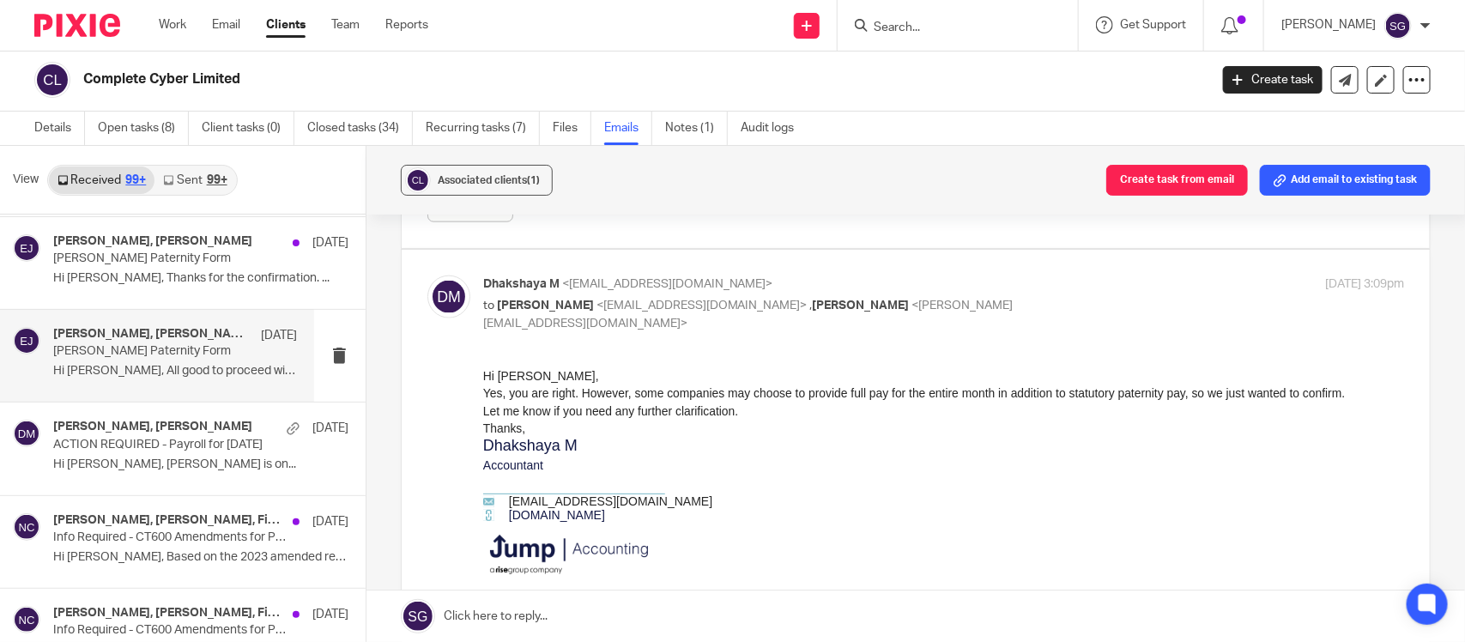
scroll to position [989, 0]
drag, startPoint x: 690, startPoint y: 392, endPoint x: 892, endPoint y: 384, distance: 201.8
click at [892, 384] on p "Yes, you are right. However, some companies may choose to provide full pay for …" at bounding box center [942, 391] width 921 height 17
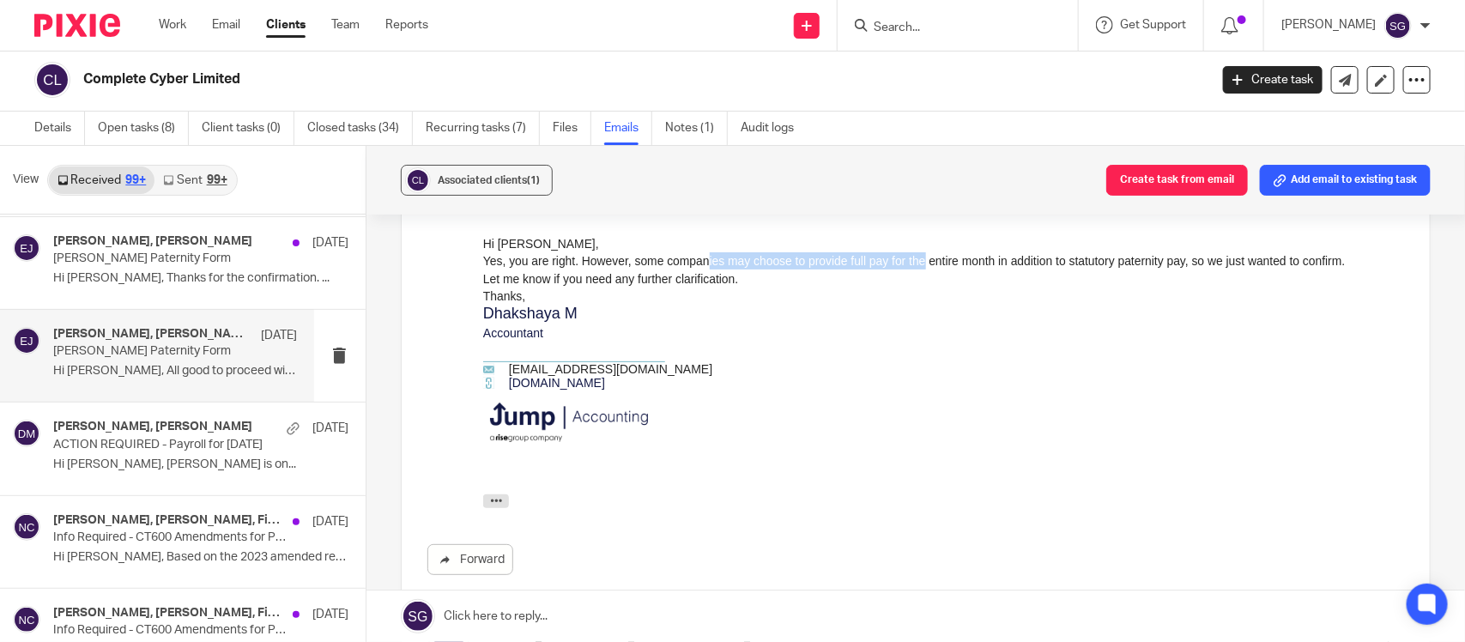
scroll to position [1358, 0]
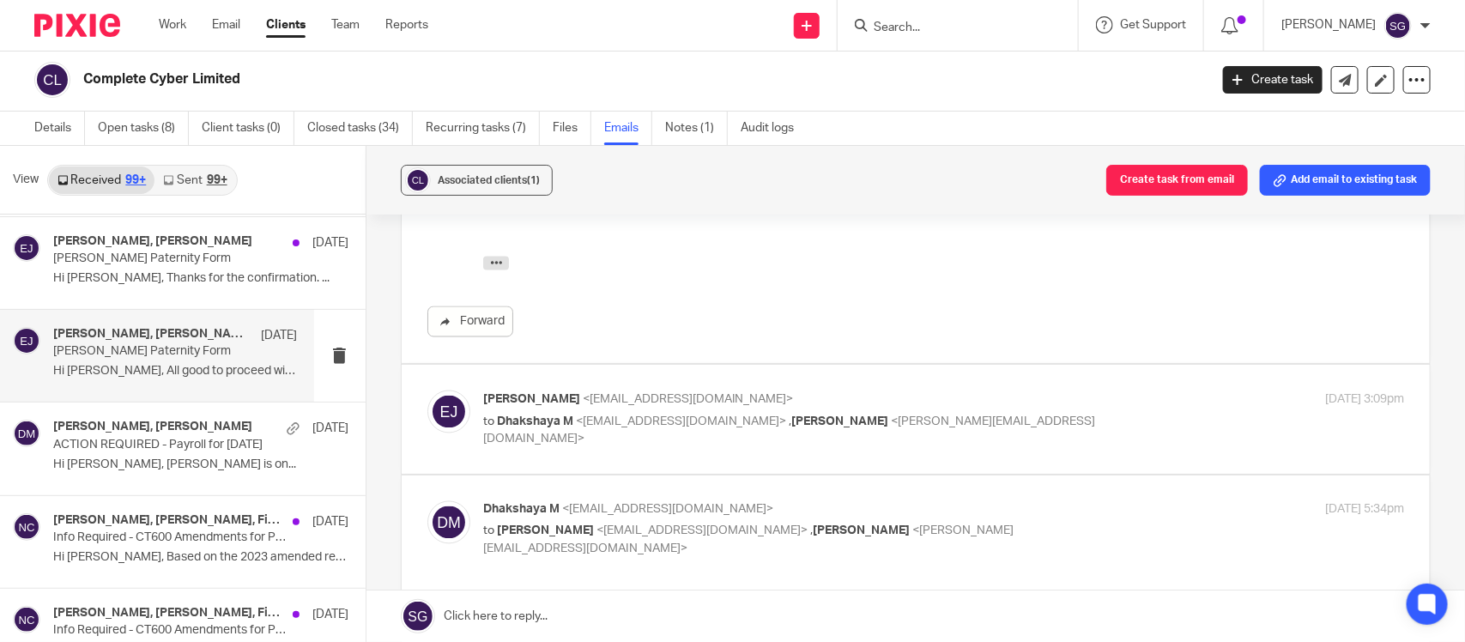
click at [868, 408] on div "Evan Jones <ejones@completecyber.co.uk> to Dhakshaya M <dhakshaya@jumpaccountin…" at bounding box center [790, 418] width 614 height 57
checkbox input "true"
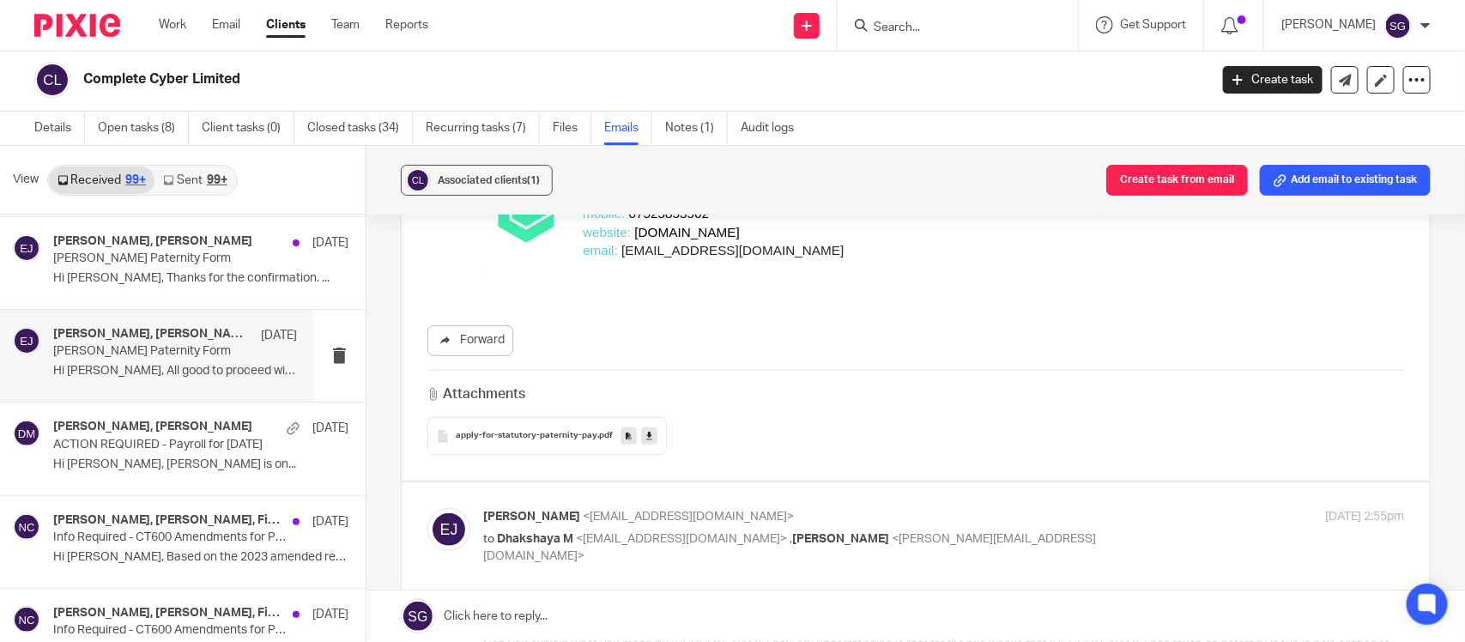
scroll to position [229, 0]
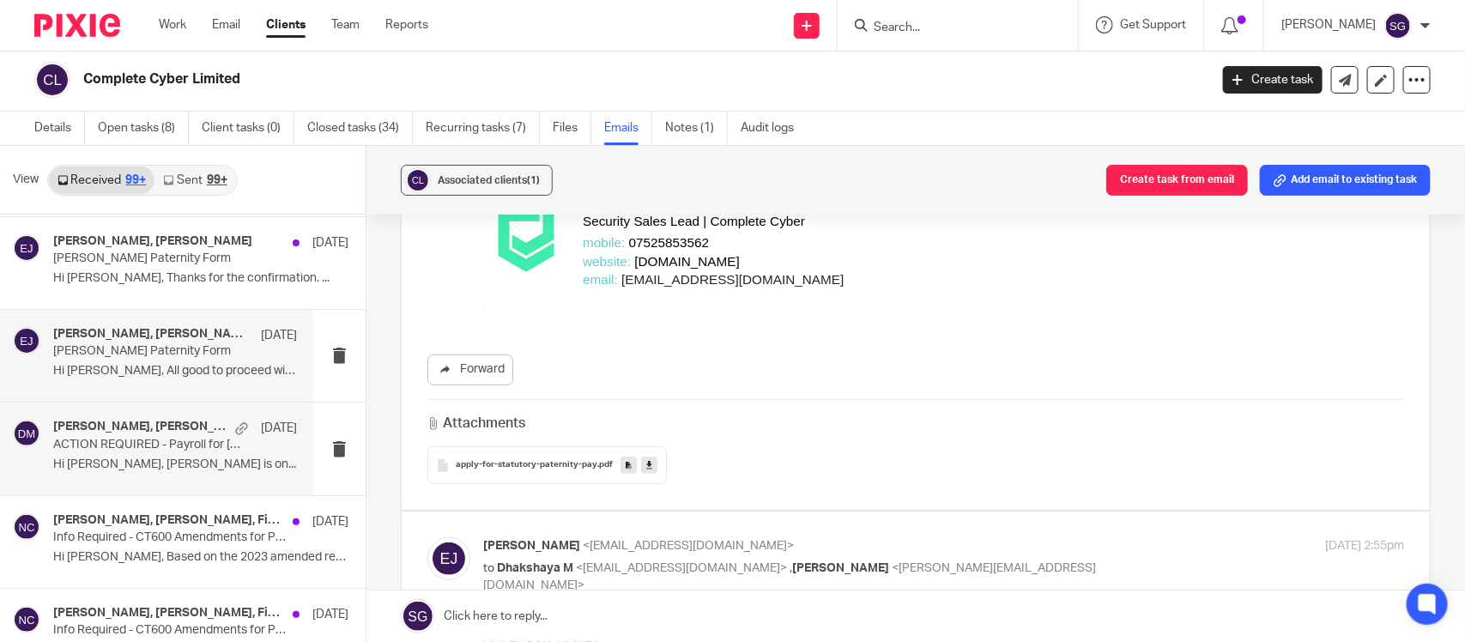
click at [203, 420] on div "Dhakshaya M, Evan Jones 17 Mar ACTION REQUIRED - Payroll for March 2025 Hi Dhak…" at bounding box center [175, 448] width 244 height 57
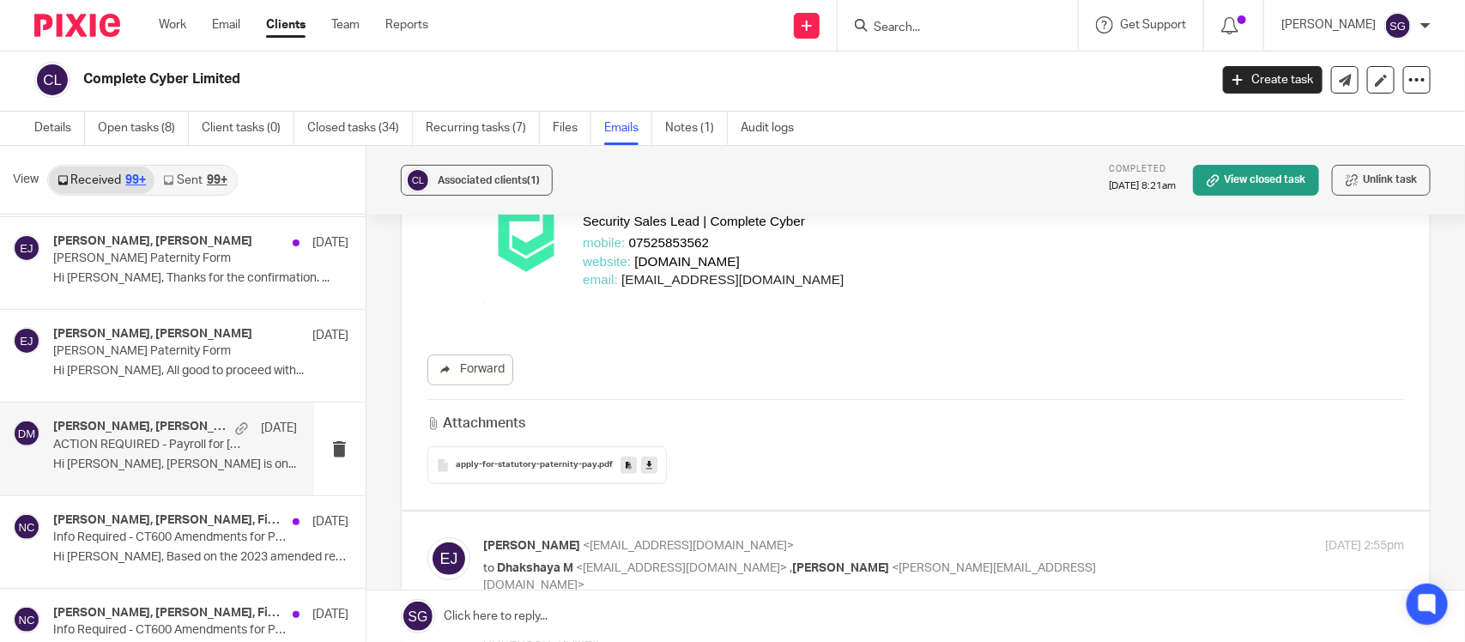
click at [202, 420] on div "Dhakshaya M, Evan Jones 17 Mar ACTION REQUIRED - Payroll for March 2025 Hi Dhak…" at bounding box center [175, 448] width 244 height 57
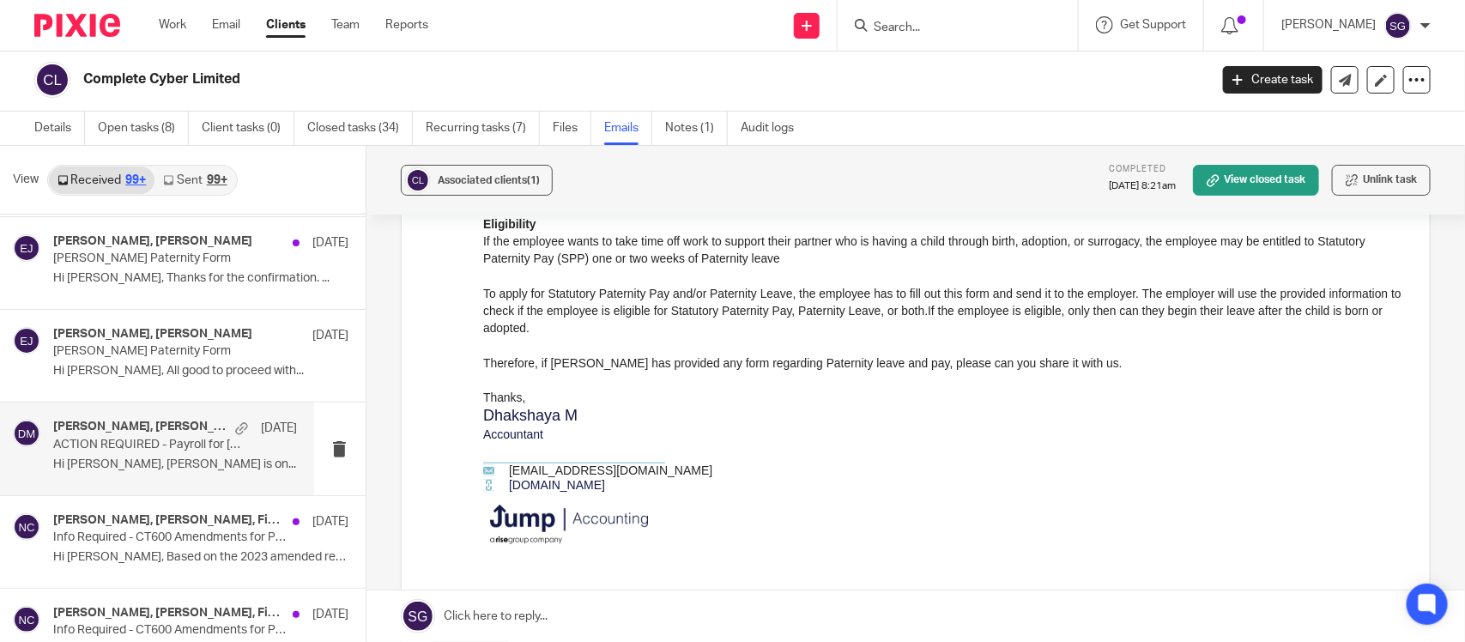
scroll to position [653, 0]
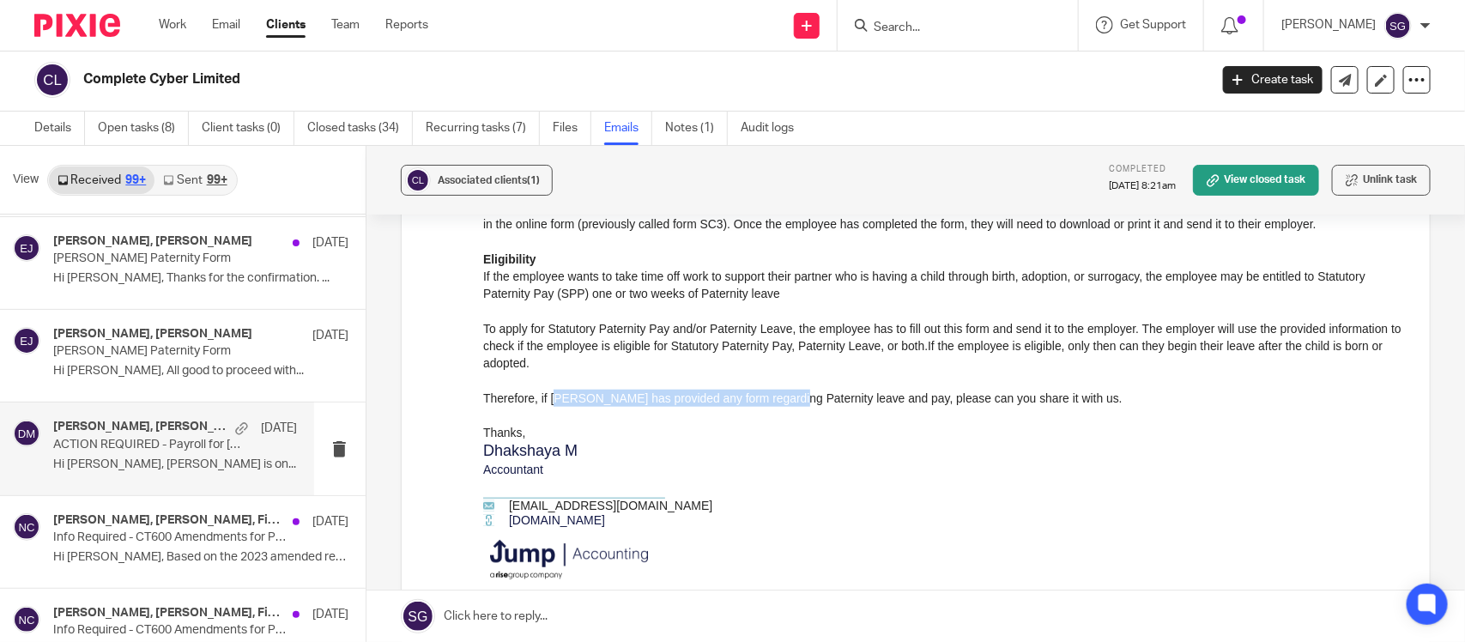
drag, startPoint x: 550, startPoint y: 358, endPoint x: 773, endPoint y: 363, distance: 223.2
click at [773, 389] on div "Therefore, if Mier Rashid has provided any form regarding Paternity leave and p…" at bounding box center [942, 397] width 921 height 17
click at [709, 406] on div at bounding box center [942, 414] width 921 height 17
click at [720, 389] on div "Therefore, if Mier Rashid has provided any form regarding Paternity leave and p…" at bounding box center [942, 397] width 921 height 17
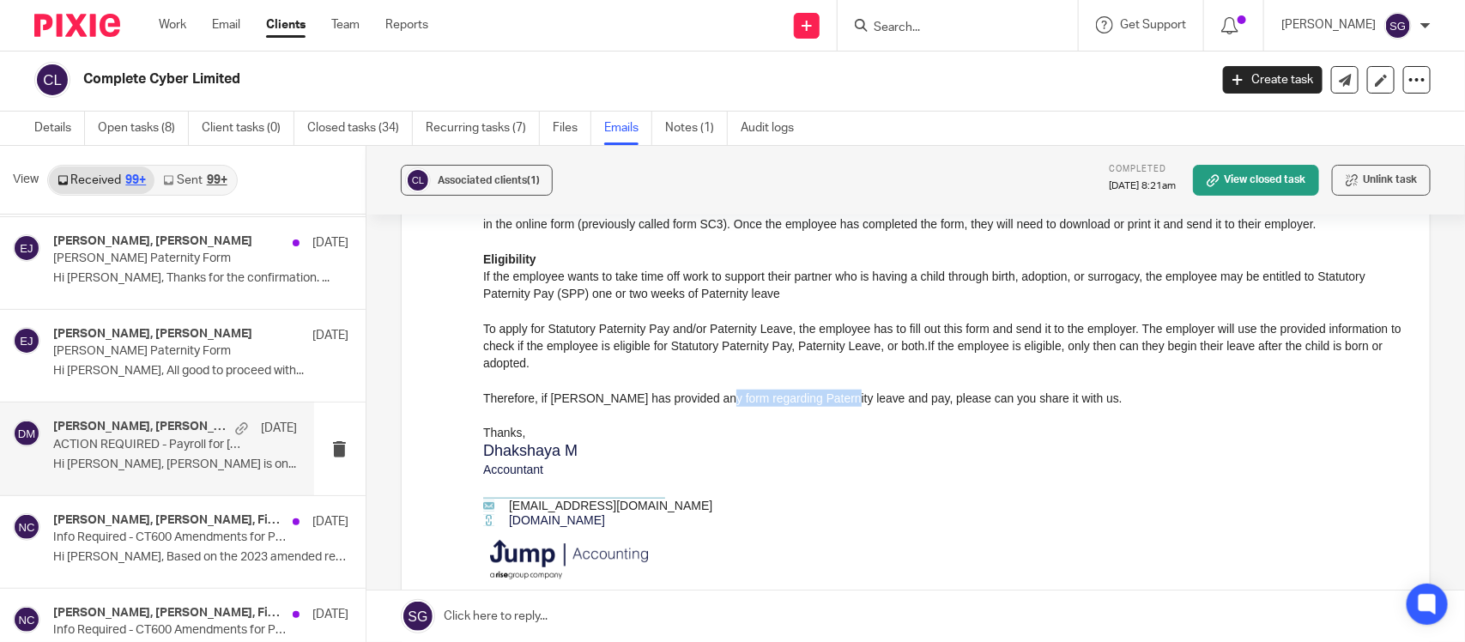
drag, startPoint x: 693, startPoint y: 360, endPoint x: 809, endPoint y: 355, distance: 115.9
click at [809, 389] on div "Therefore, if Mier Rashid has provided any form regarding Paternity leave and p…" at bounding box center [942, 397] width 921 height 17
click at [907, 21] on input "Search" at bounding box center [949, 28] width 154 height 15
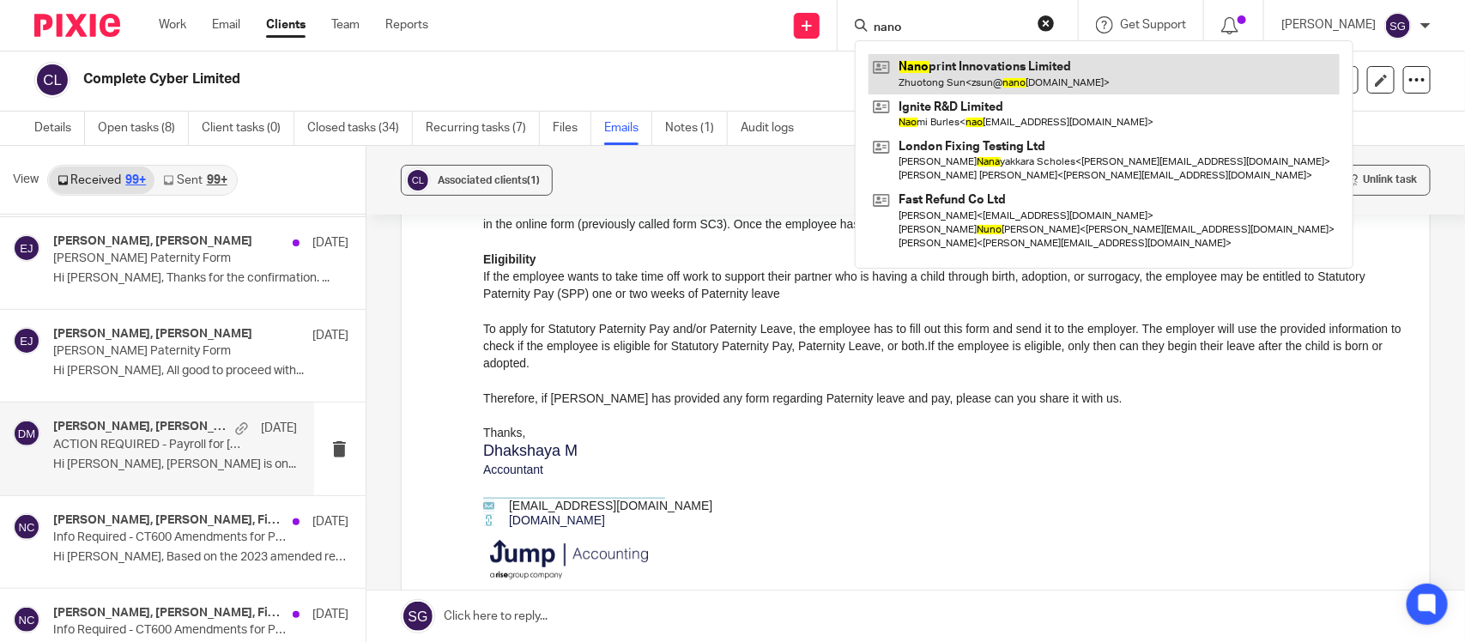
type input "nano"
click at [899, 73] on link at bounding box center [1103, 73] width 471 height 39
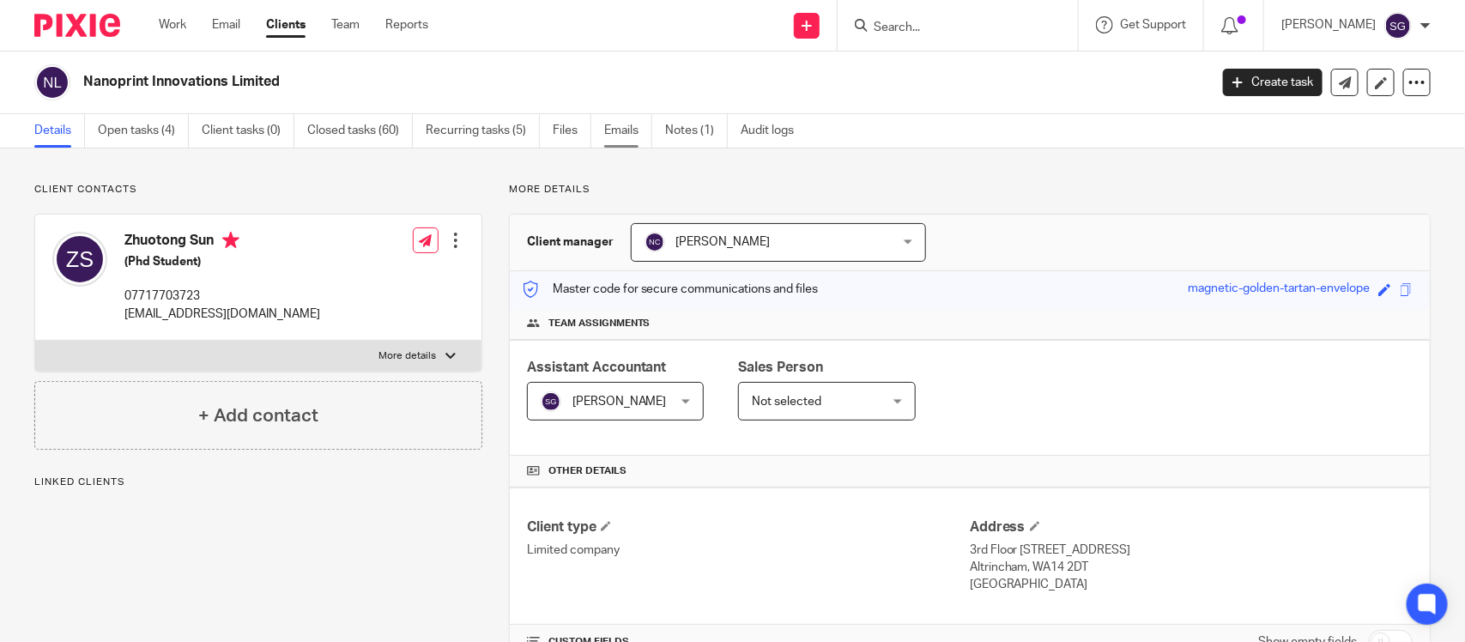
click at [612, 126] on link "Emails" at bounding box center [628, 130] width 48 height 33
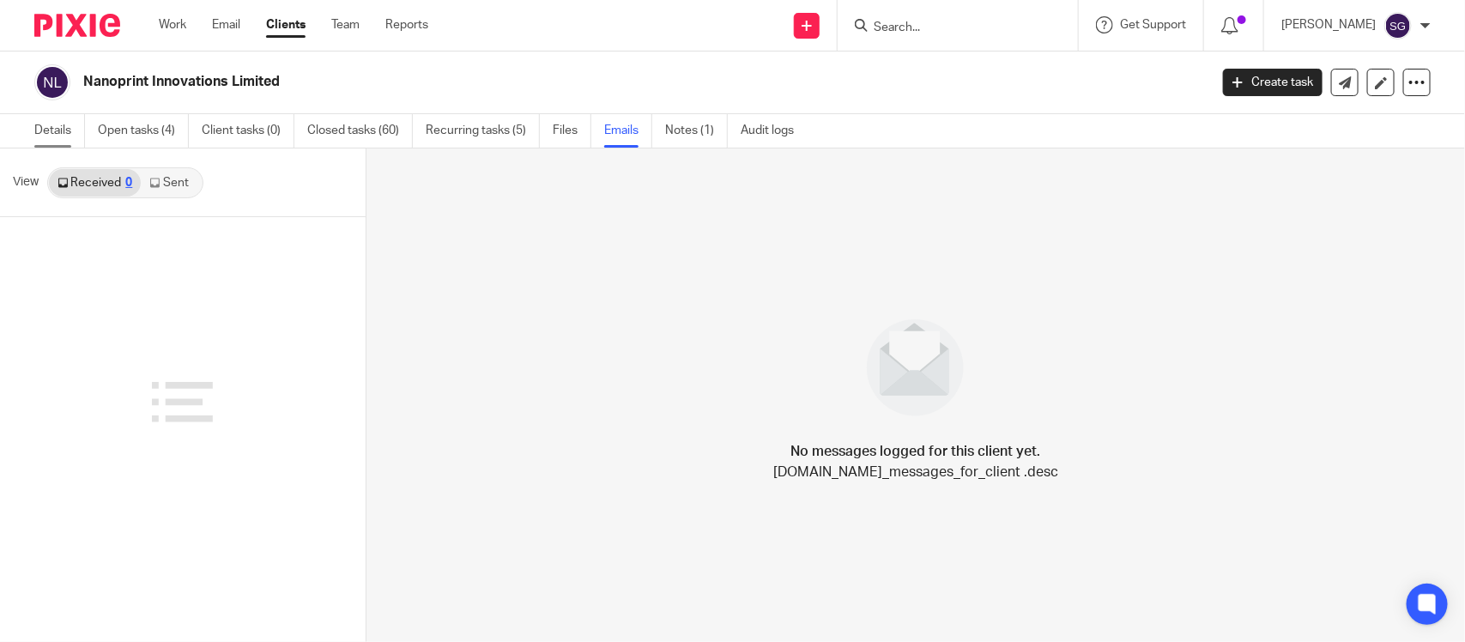
click at [62, 130] on link "Details" at bounding box center [59, 130] width 51 height 33
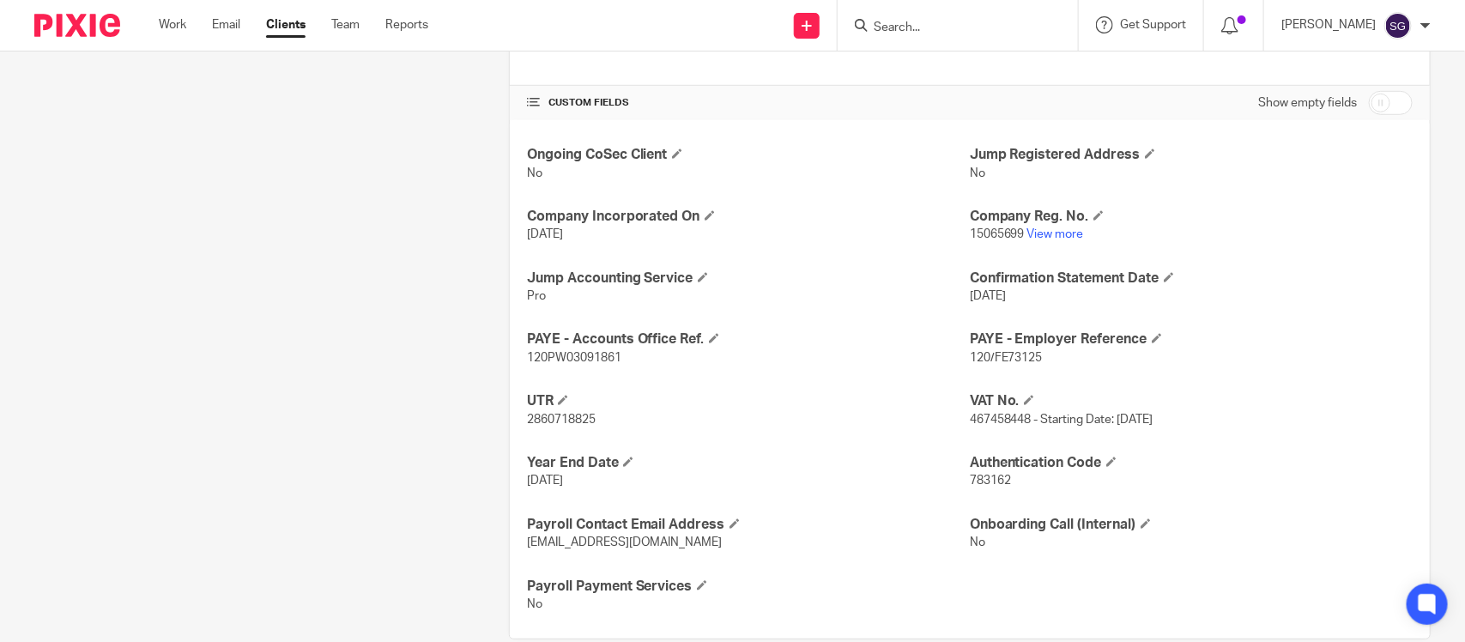
scroll to position [541, 0]
click at [1057, 227] on link "View more" at bounding box center [1055, 233] width 57 height 12
